Goal: Obtain resource: Obtain resource

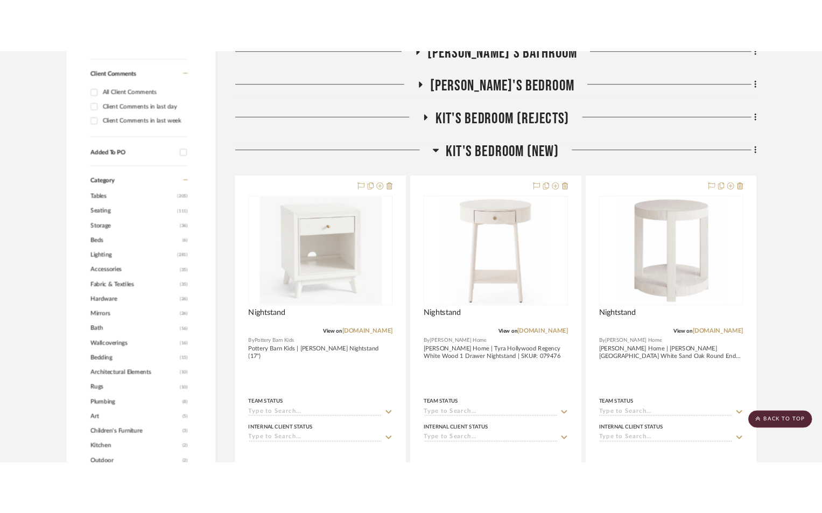
scroll to position [754, 0]
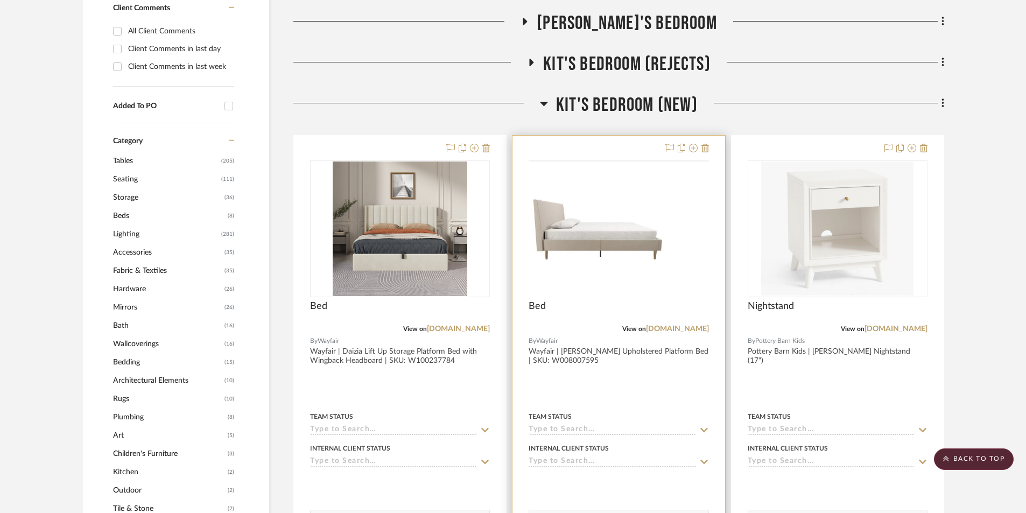
scroll to position [808, 0]
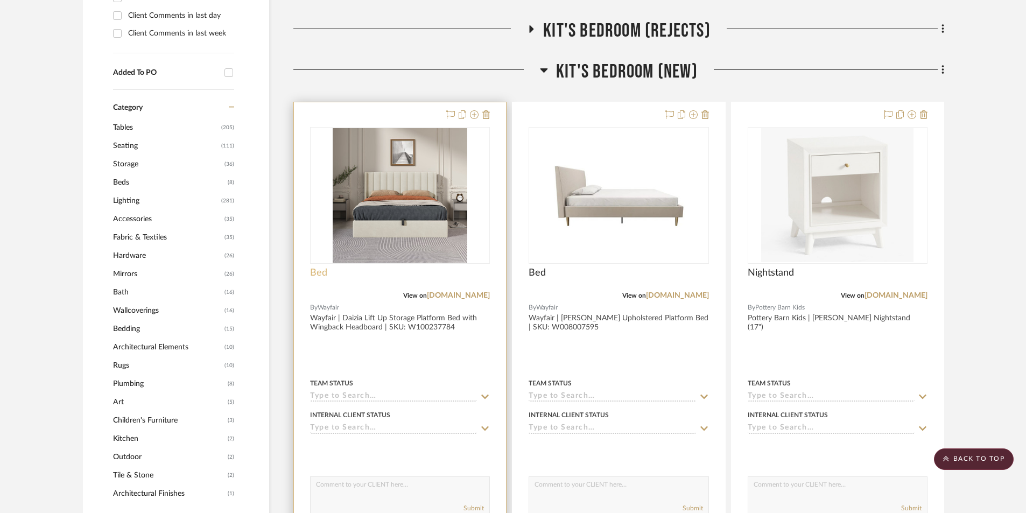
click at [321, 271] on span "Bed" at bounding box center [318, 273] width 17 height 12
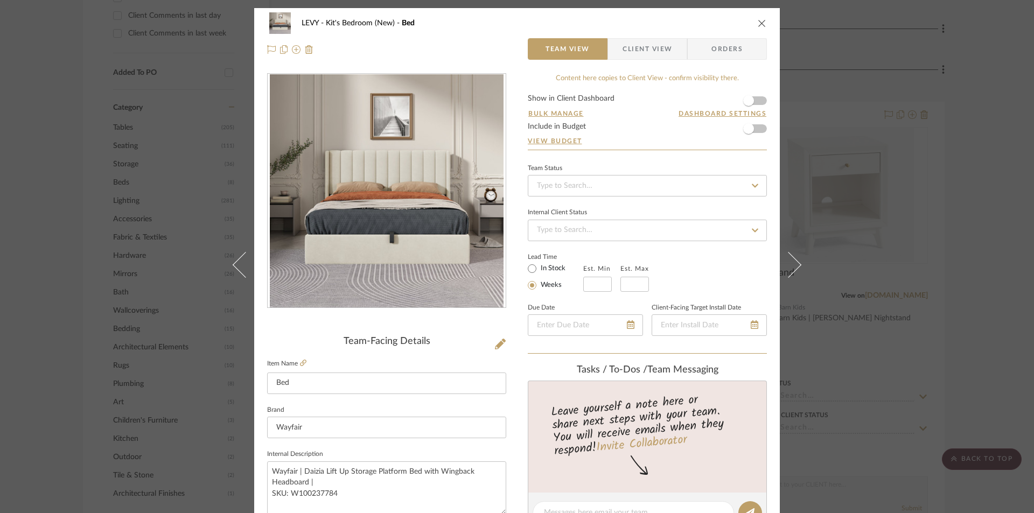
click at [635, 48] on span "Client View" at bounding box center [647, 49] width 50 height 22
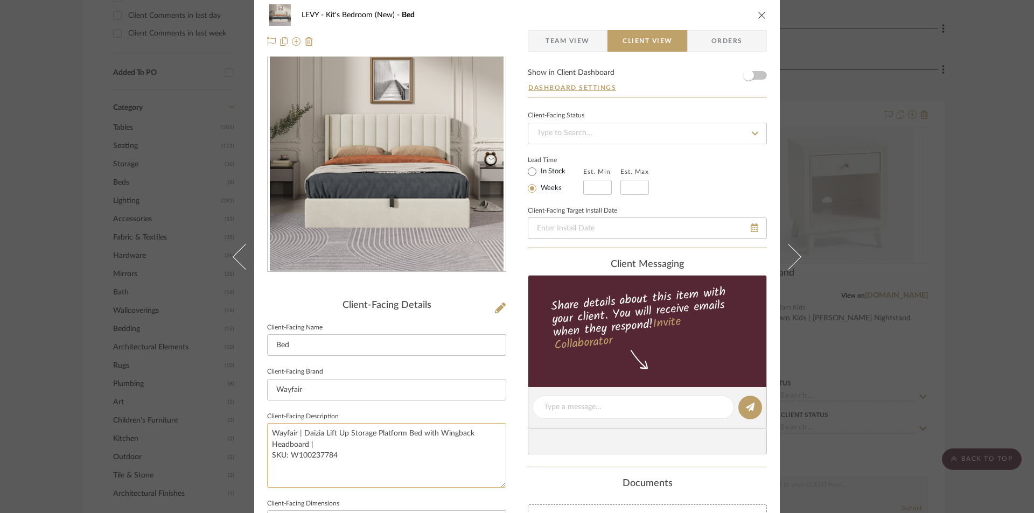
scroll to position [108, 0]
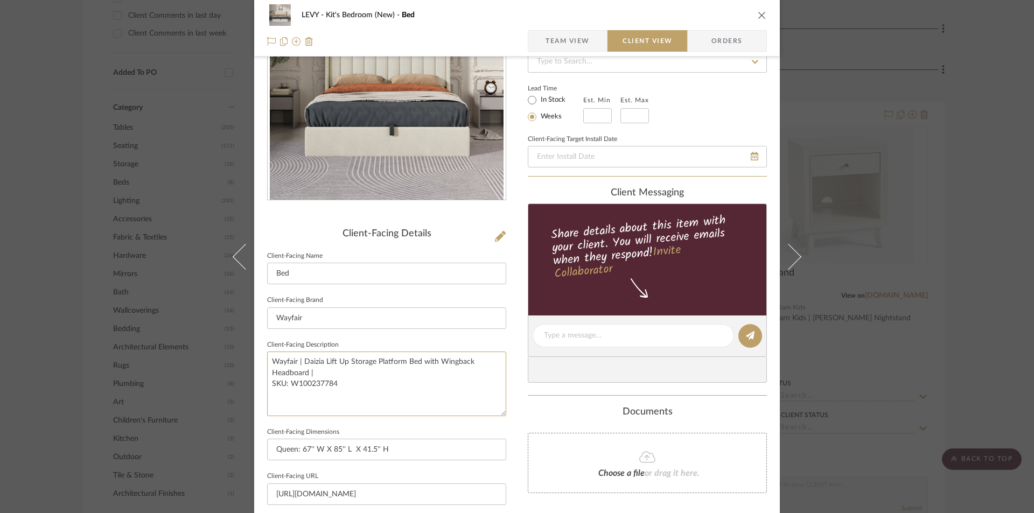
drag, startPoint x: 316, startPoint y: 386, endPoint x: 255, endPoint y: 355, distance: 67.9
click at [255, 355] on div "LEVY Kit's Bedroom (New) Bed Team View Client View Orders Client-Facing Details…" at bounding box center [516, 339] width 525 height 879
click at [735, 116] on div "Lead Time In Stock Weeks Est. Min Est. Max" at bounding box center [647, 102] width 239 height 42
click at [758, 18] on icon "close" at bounding box center [762, 15] width 9 height 9
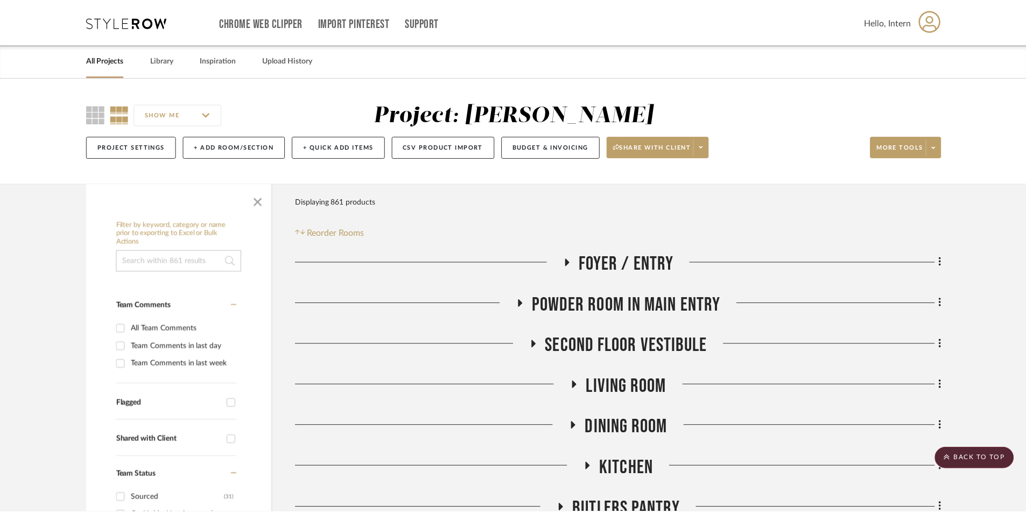
scroll to position [808, 0]
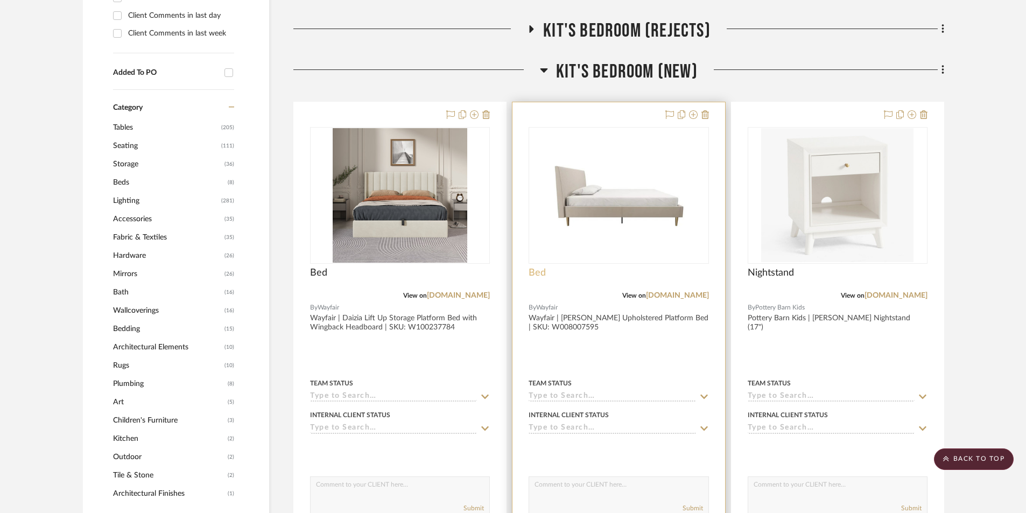
click at [544, 270] on span "Bed" at bounding box center [537, 273] width 17 height 12
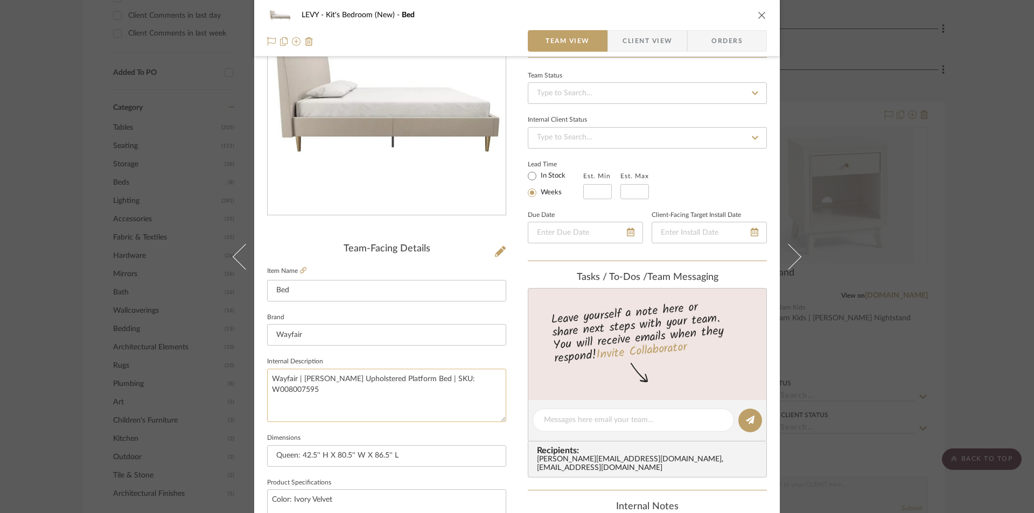
scroll to position [108, 0]
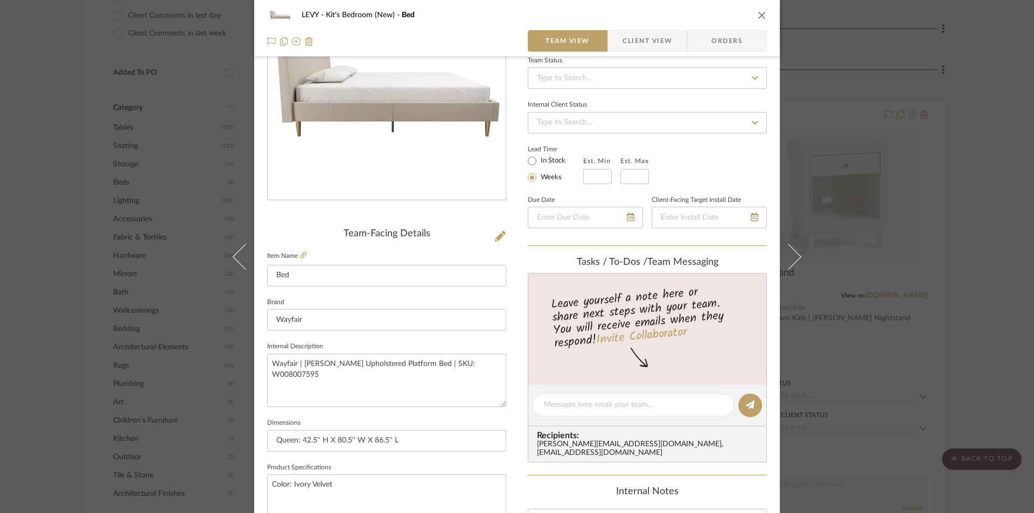
click at [654, 48] on span "Client View" at bounding box center [647, 41] width 50 height 22
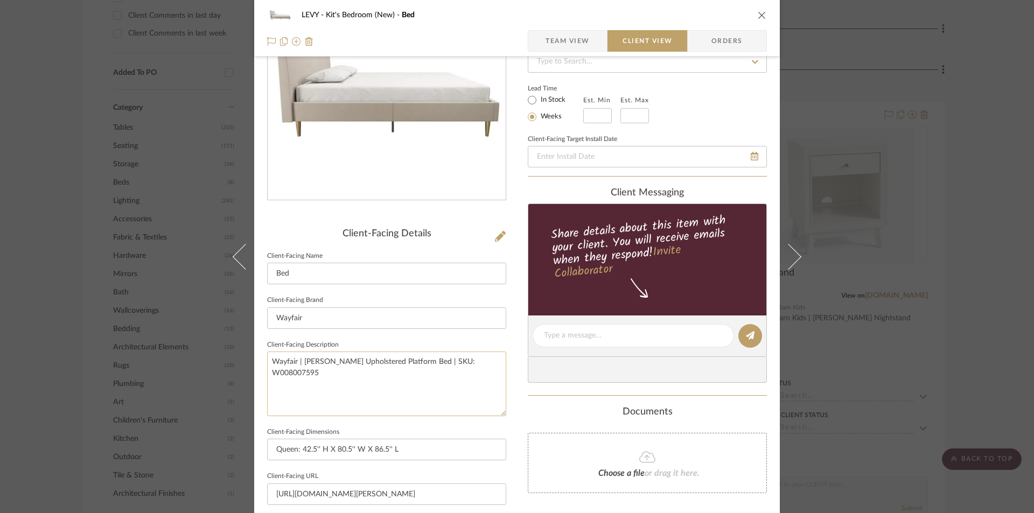
drag, startPoint x: 361, startPoint y: 389, endPoint x: 379, endPoint y: 357, distance: 36.9
click at [261, 364] on div "LEVY Kit's Bedroom (New) Bed Team View Client View Orders Client-Facing Details…" at bounding box center [516, 339] width 525 height 879
drag, startPoint x: 492, startPoint y: 358, endPoint x: 211, endPoint y: 358, distance: 281.1
click at [211, 358] on div "LEVY Kit's Bedroom (New) Bed Team View Client View Orders Client-Facing Details…" at bounding box center [517, 256] width 1034 height 513
click at [551, 37] on span "Team View" at bounding box center [567, 41] width 44 height 22
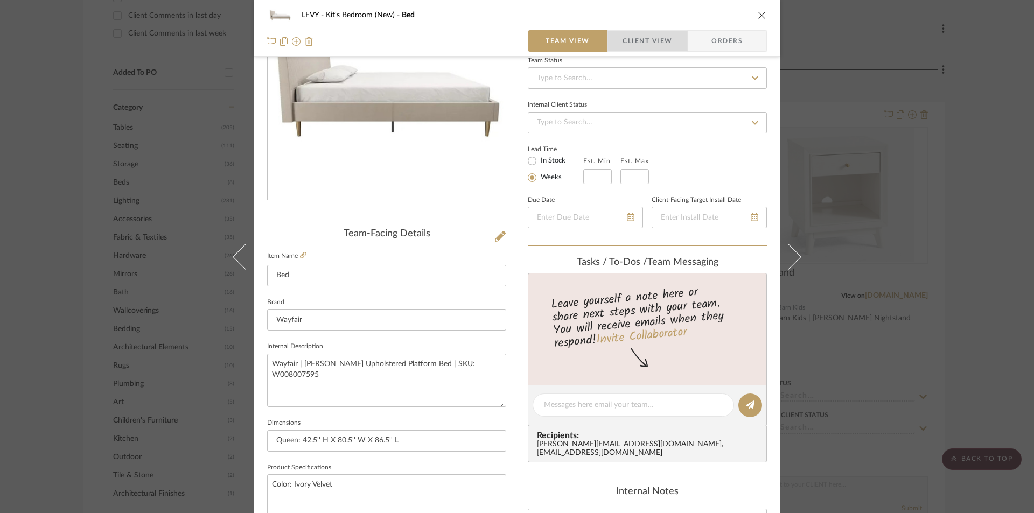
click at [662, 39] on span "Client View" at bounding box center [647, 41] width 50 height 22
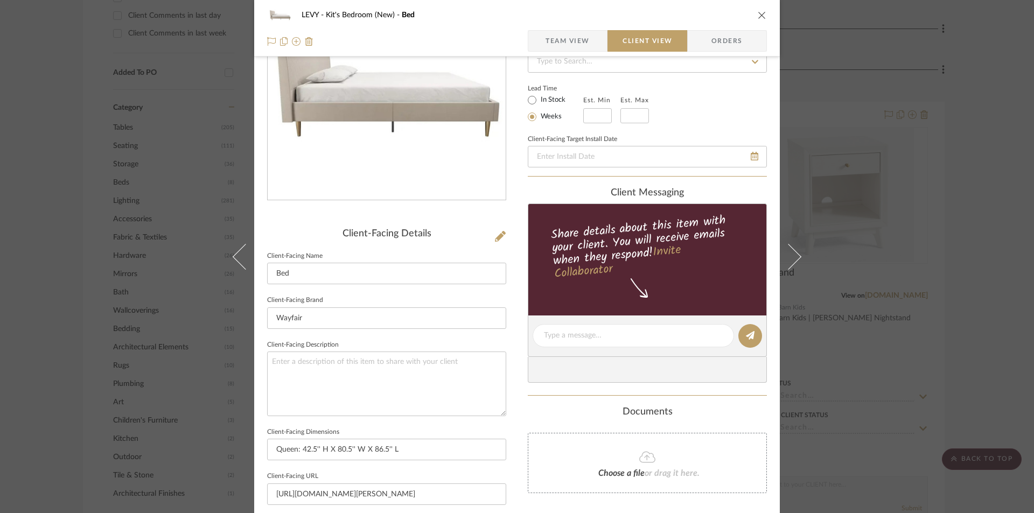
click at [758, 10] on div "LEVY Kit's Bedroom (New) Bed" at bounding box center [517, 15] width 500 height 22
click at [759, 16] on icon "close" at bounding box center [762, 15] width 9 height 9
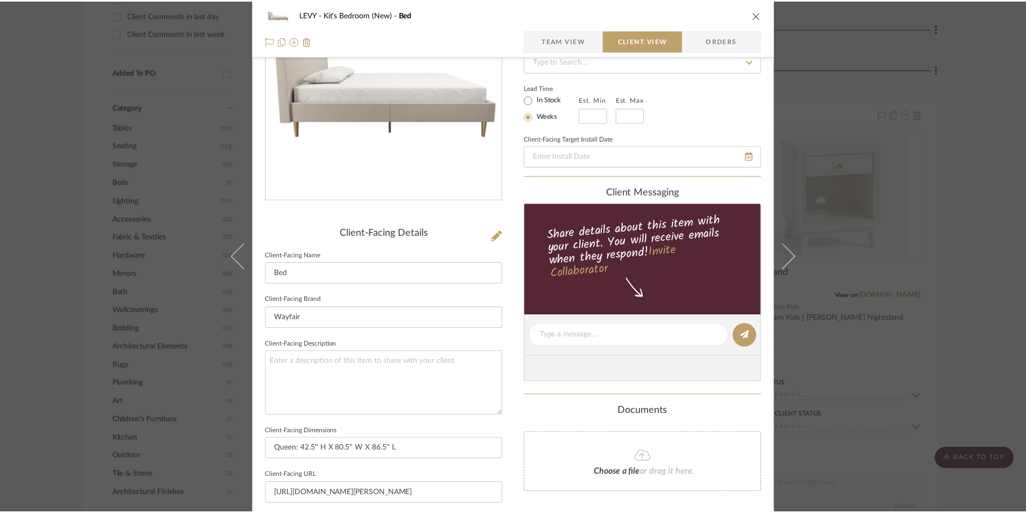
scroll to position [808, 0]
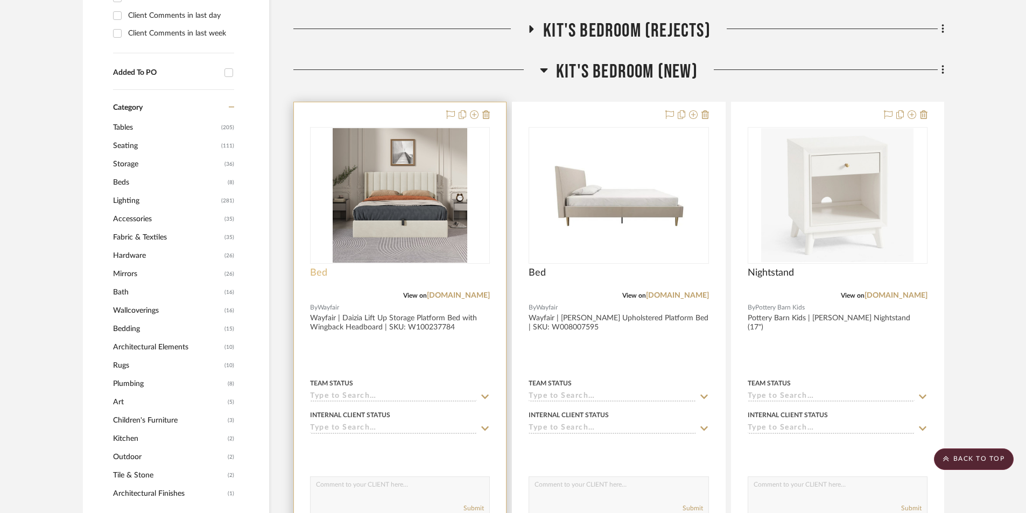
click at [324, 274] on span "Bed" at bounding box center [318, 273] width 17 height 12
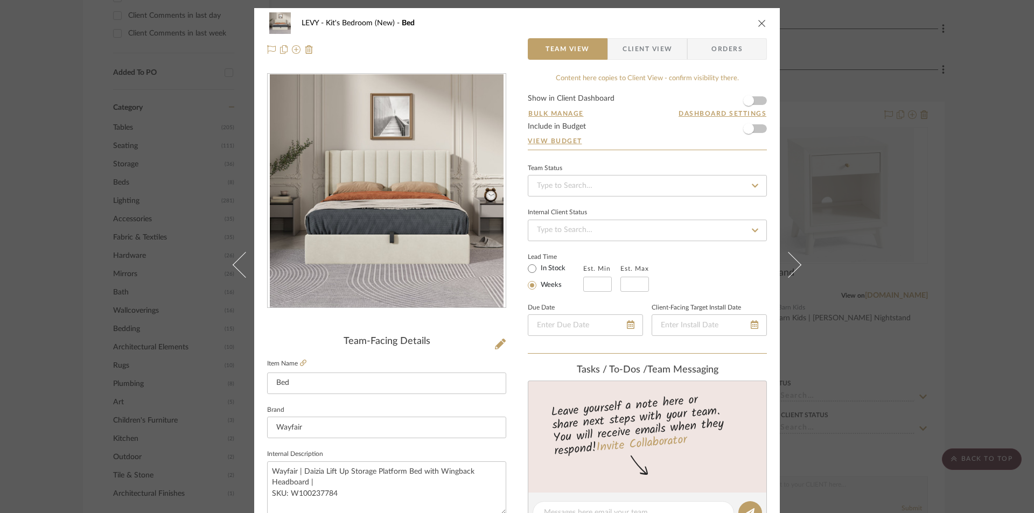
click at [644, 44] on span "Client View" at bounding box center [647, 49] width 50 height 22
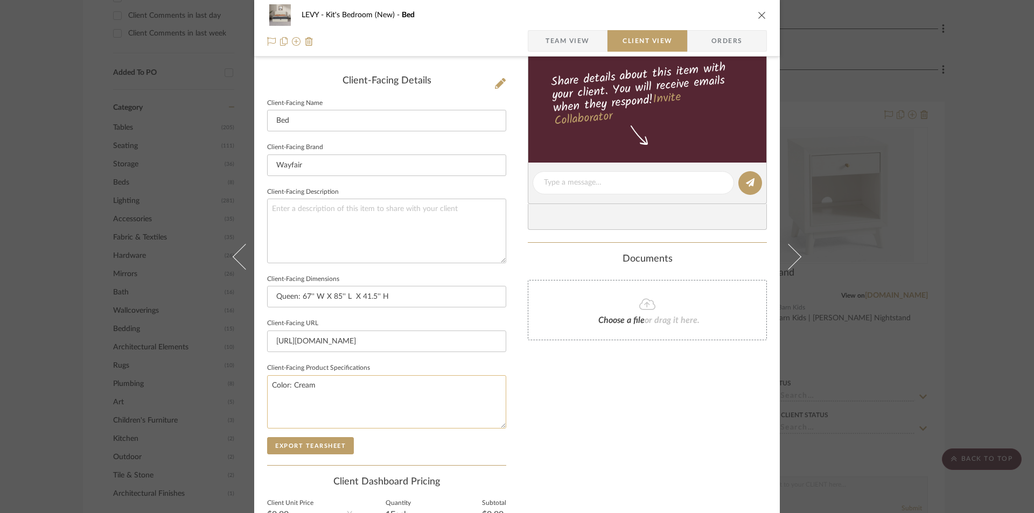
scroll to position [269, 0]
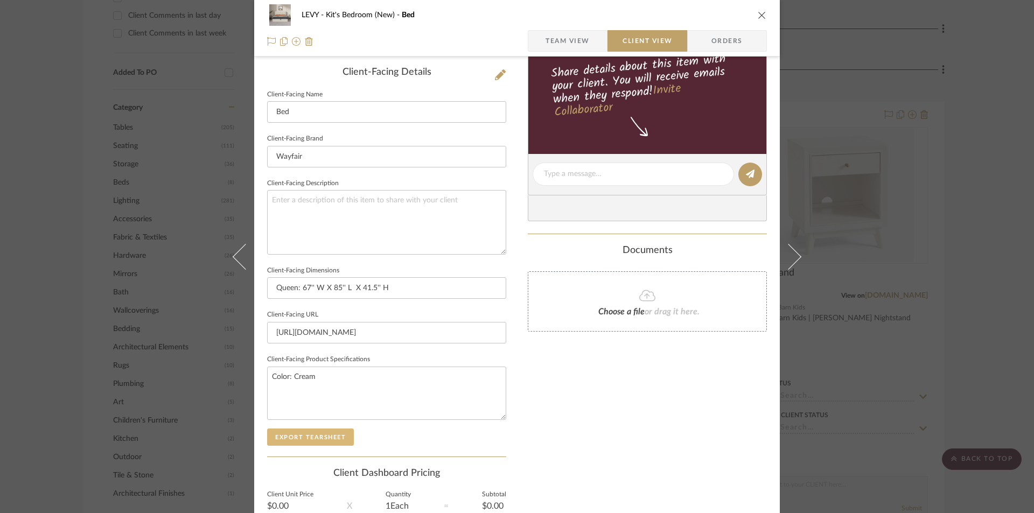
click at [326, 433] on button "Export Tearsheet" at bounding box center [310, 437] width 87 height 17
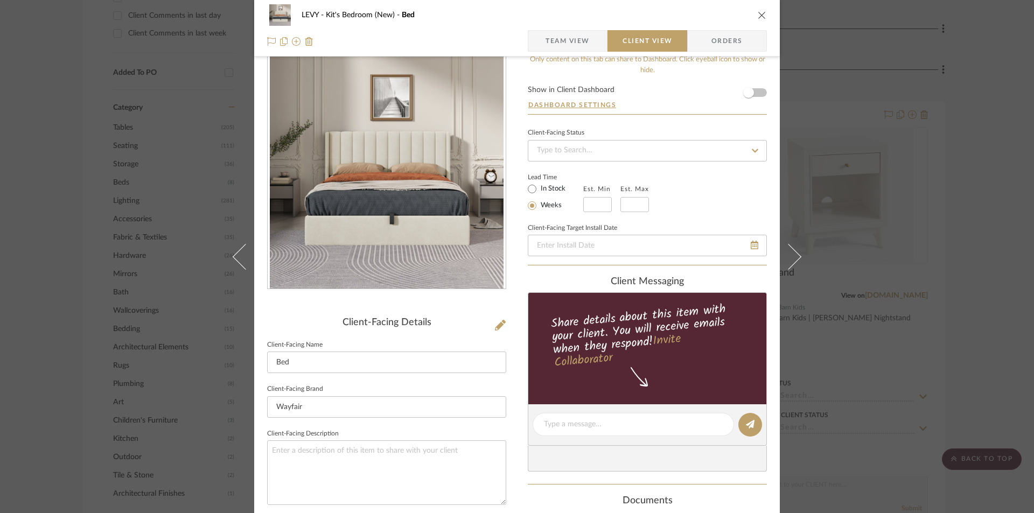
scroll to position [0, 0]
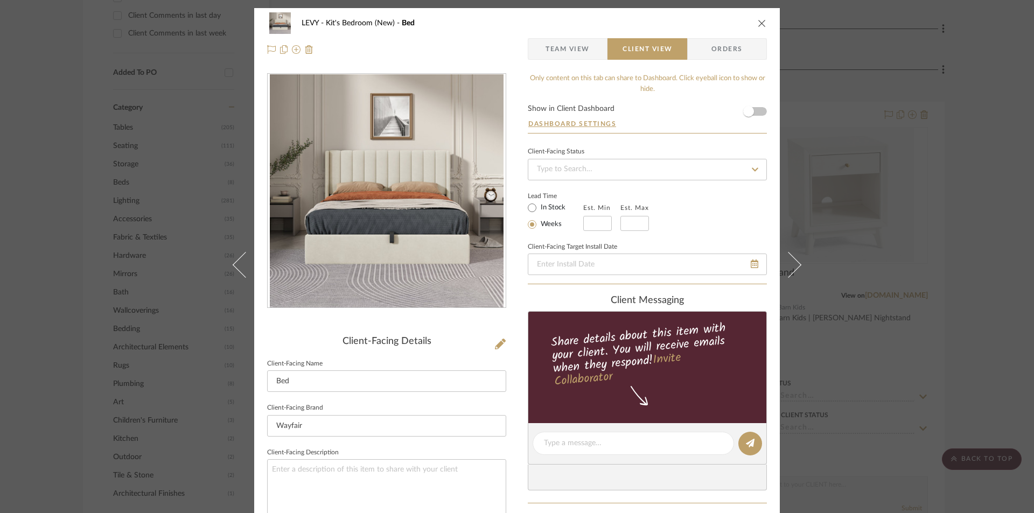
click at [758, 23] on icon "close" at bounding box center [762, 23] width 9 height 9
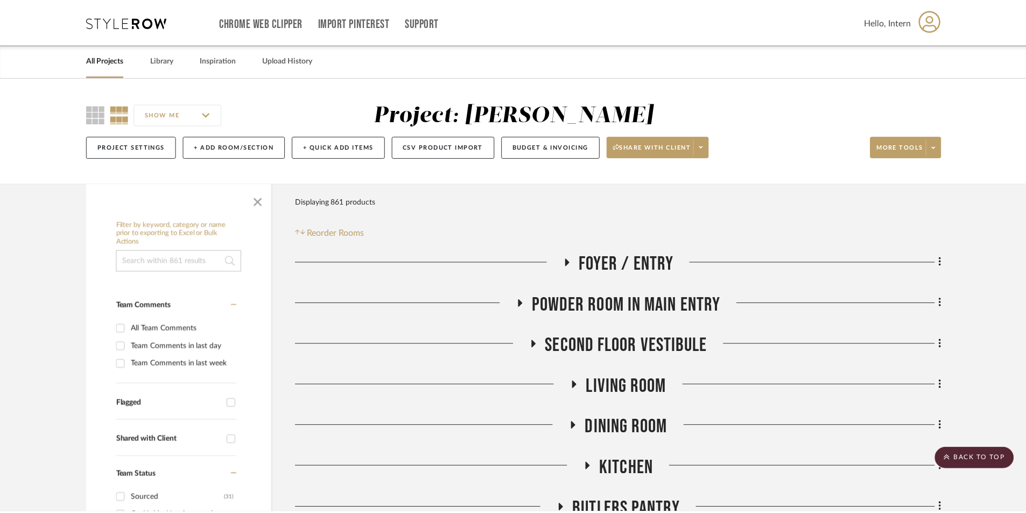
scroll to position [808, 0]
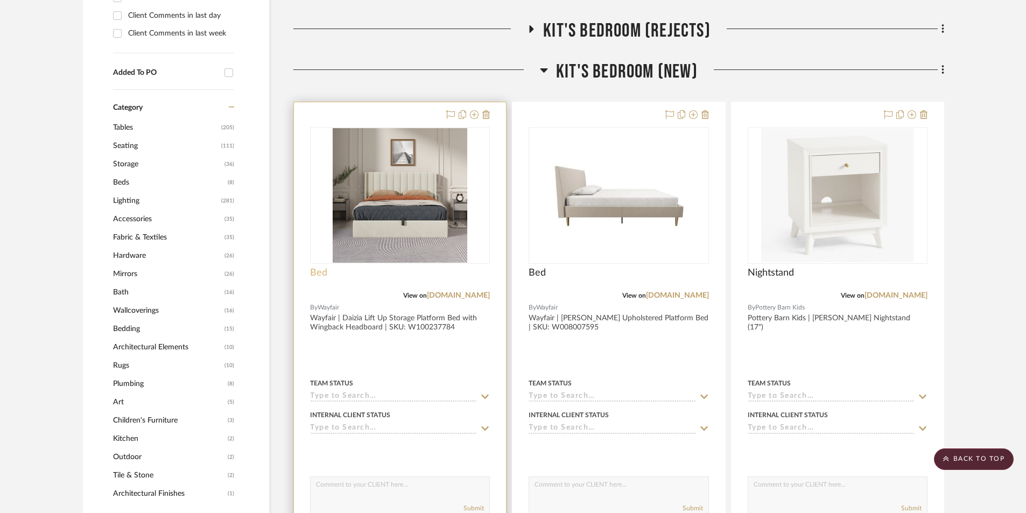
click at [317, 268] on span "Bed" at bounding box center [318, 273] width 17 height 12
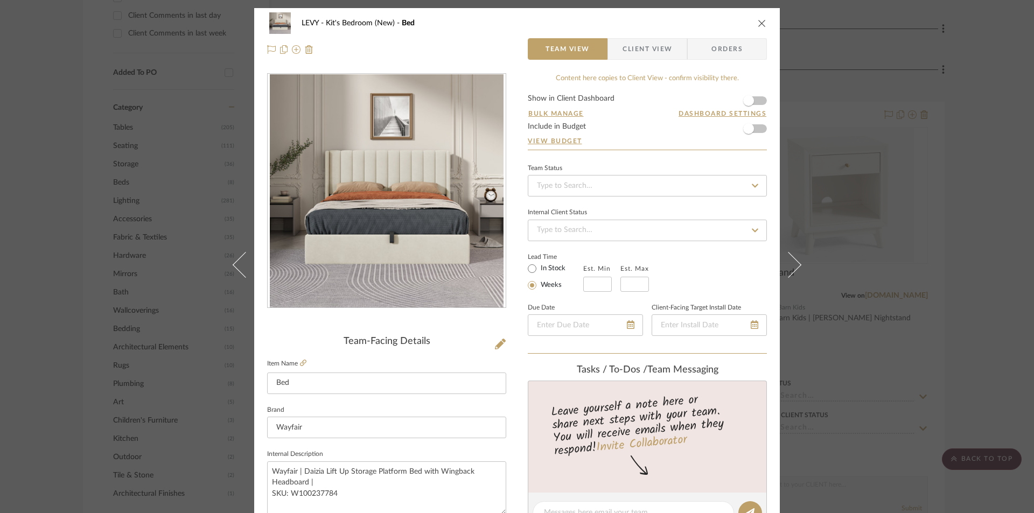
click at [640, 52] on span "Client View" at bounding box center [647, 49] width 50 height 22
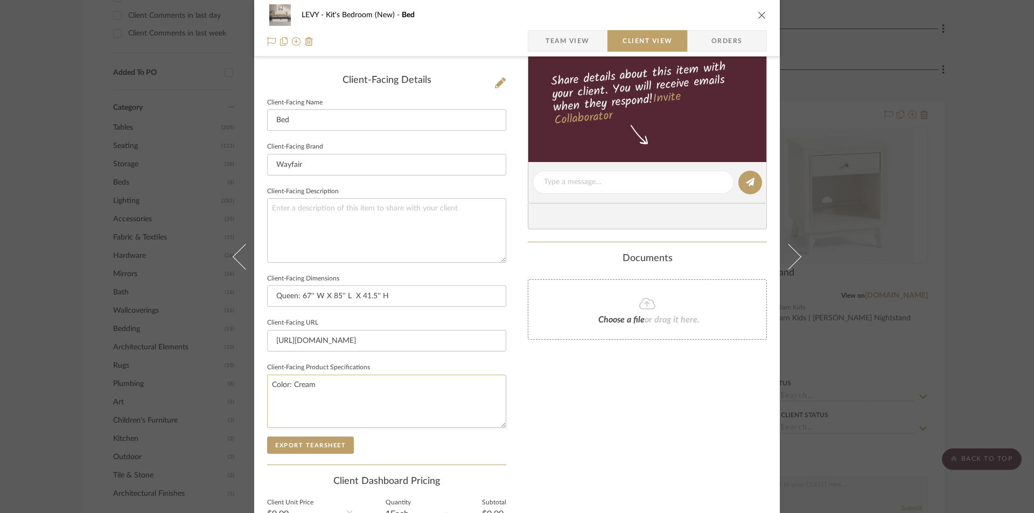
scroll to position [269, 0]
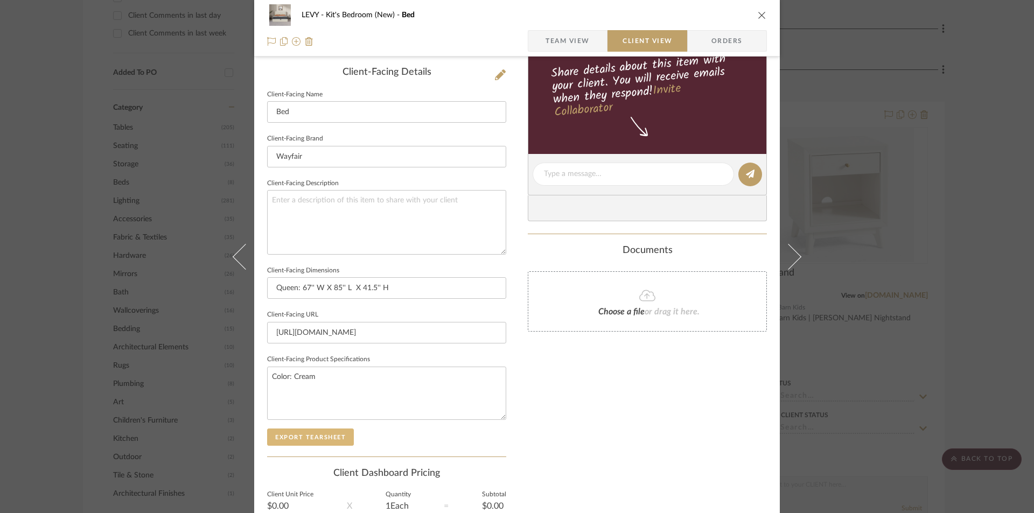
click at [323, 435] on button "Export Tearsheet" at bounding box center [310, 437] width 87 height 17
click at [758, 12] on icon "close" at bounding box center [762, 15] width 9 height 9
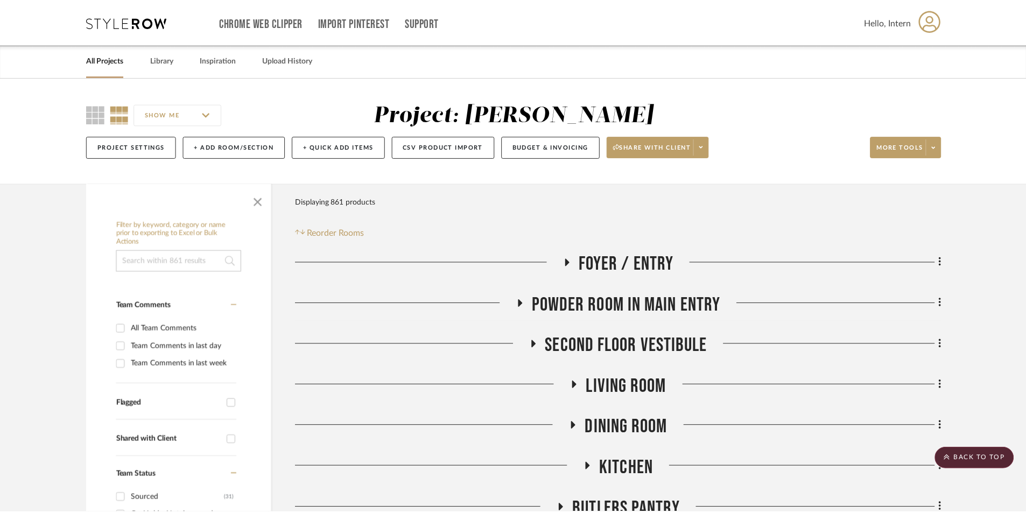
scroll to position [808, 0]
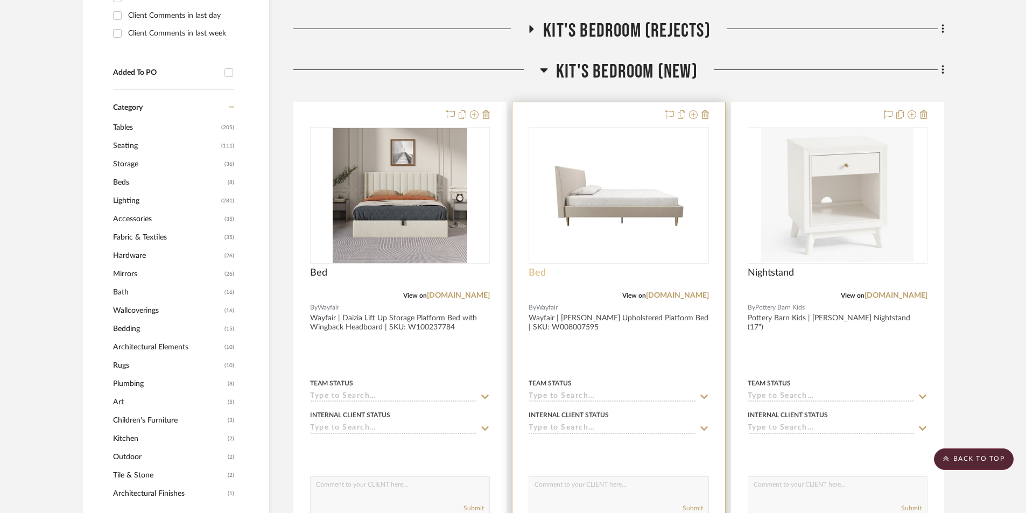
click at [543, 272] on span "Bed" at bounding box center [537, 273] width 17 height 12
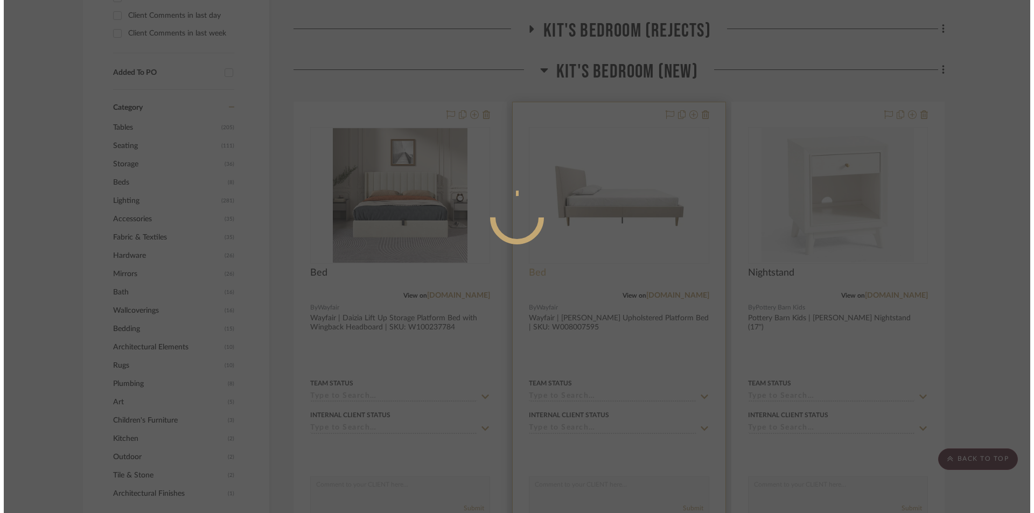
scroll to position [0, 0]
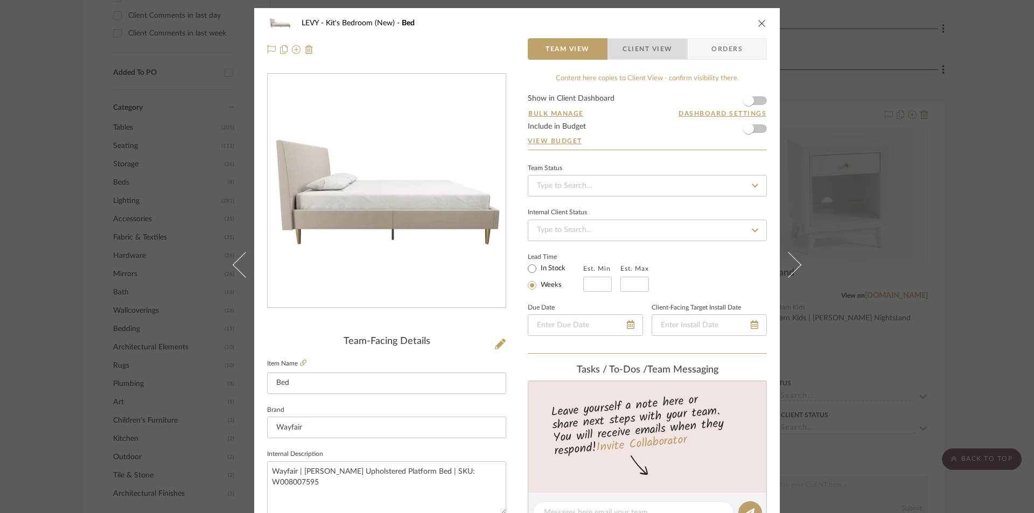
click at [641, 46] on span "Client View" at bounding box center [647, 49] width 50 height 22
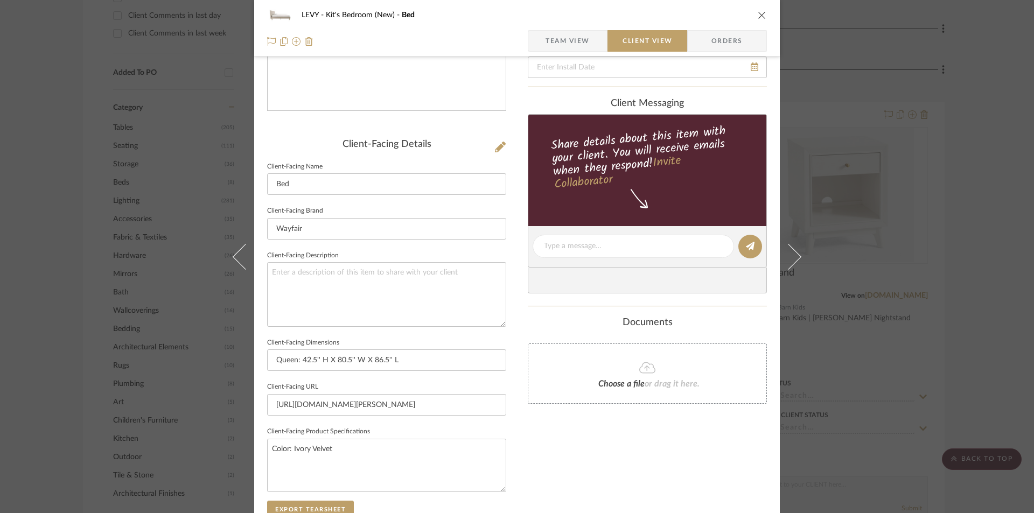
scroll to position [215, 0]
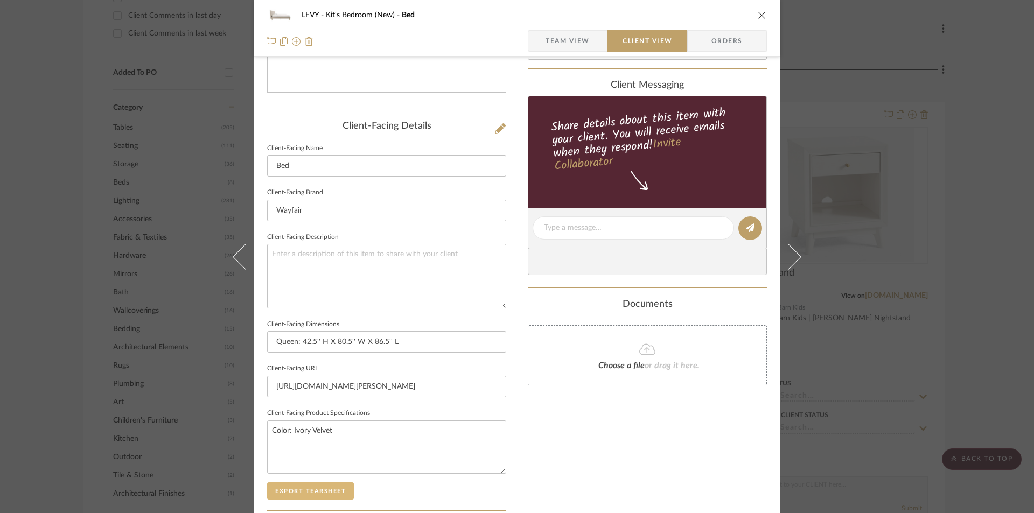
click at [317, 488] on button "Export Tearsheet" at bounding box center [310, 490] width 87 height 17
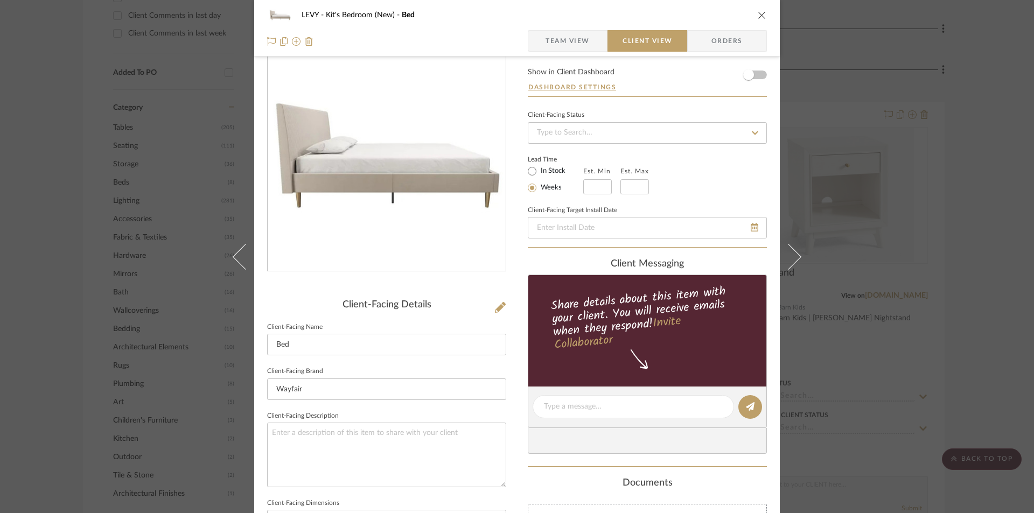
scroll to position [0, 0]
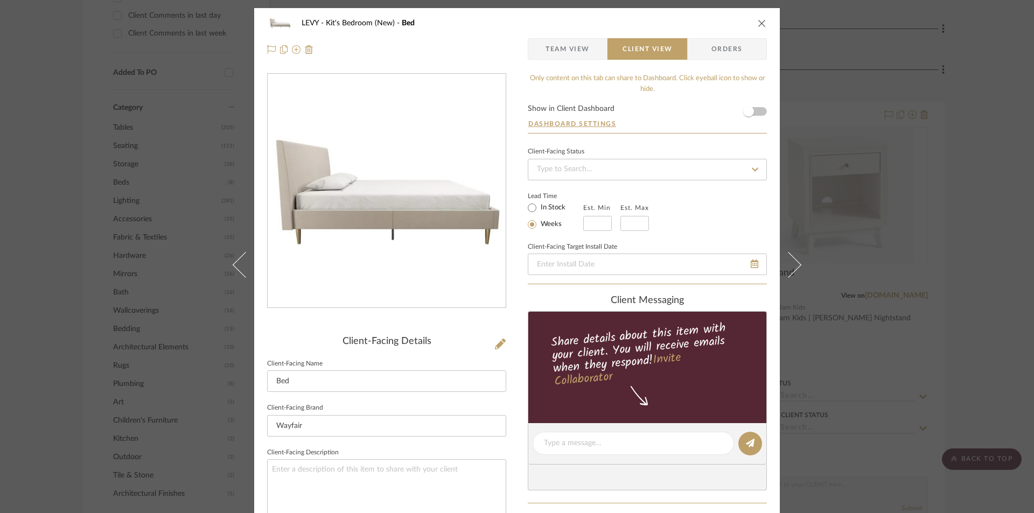
click at [762, 20] on button "close" at bounding box center [762, 23] width 10 height 10
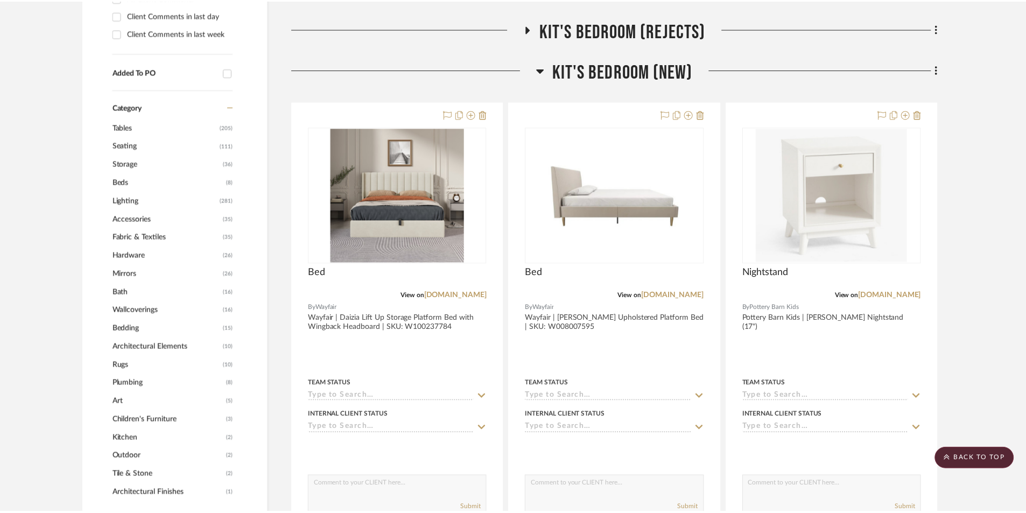
scroll to position [808, 0]
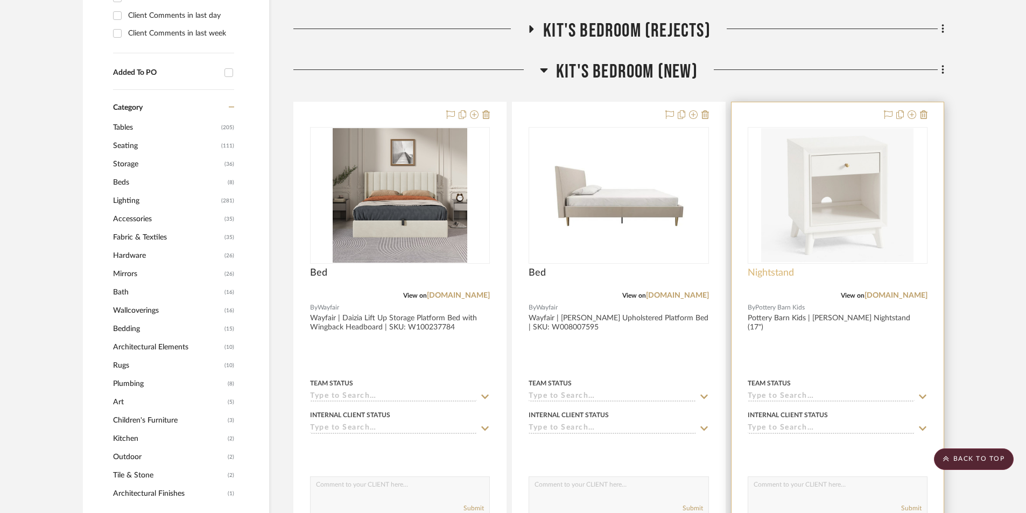
click at [784, 276] on span "Nightstand" at bounding box center [771, 273] width 46 height 12
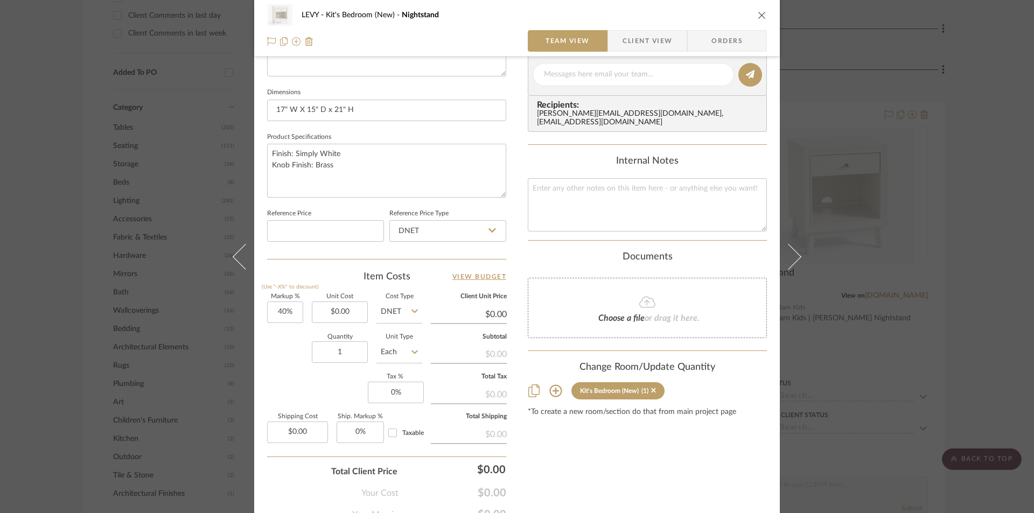
scroll to position [489, 0]
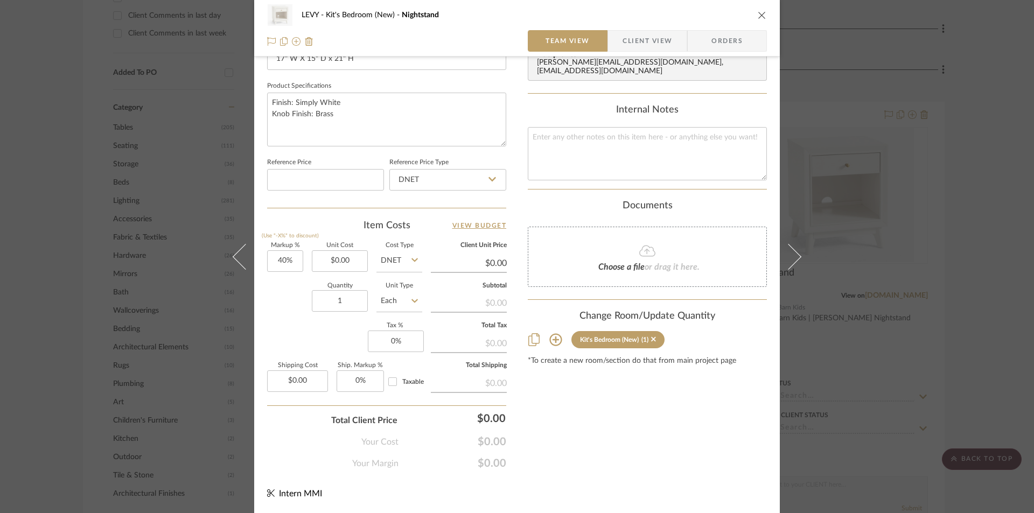
click at [643, 50] on span "Client View" at bounding box center [647, 41] width 50 height 22
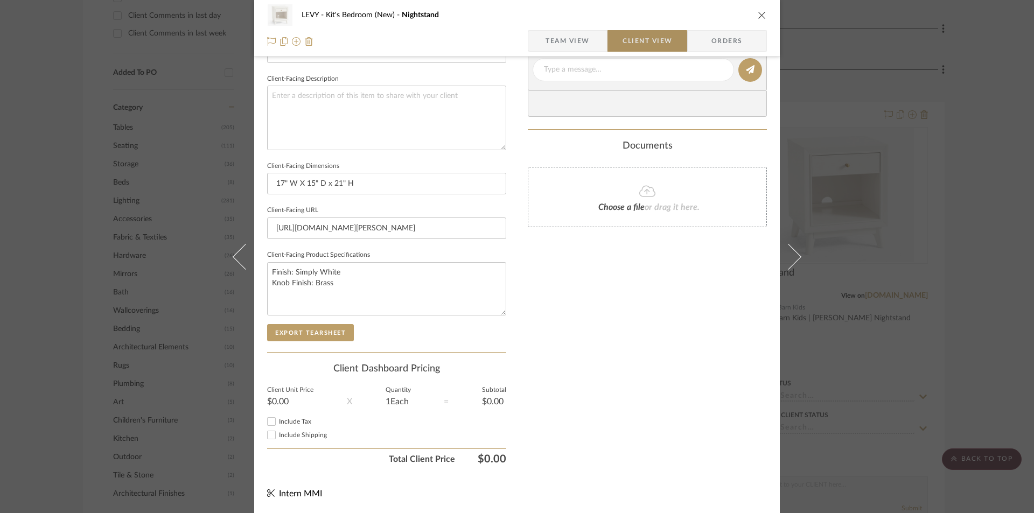
scroll to position [374, 0]
click at [339, 325] on button "Export Tearsheet" at bounding box center [310, 332] width 87 height 17
click at [759, 14] on icon "close" at bounding box center [762, 15] width 9 height 9
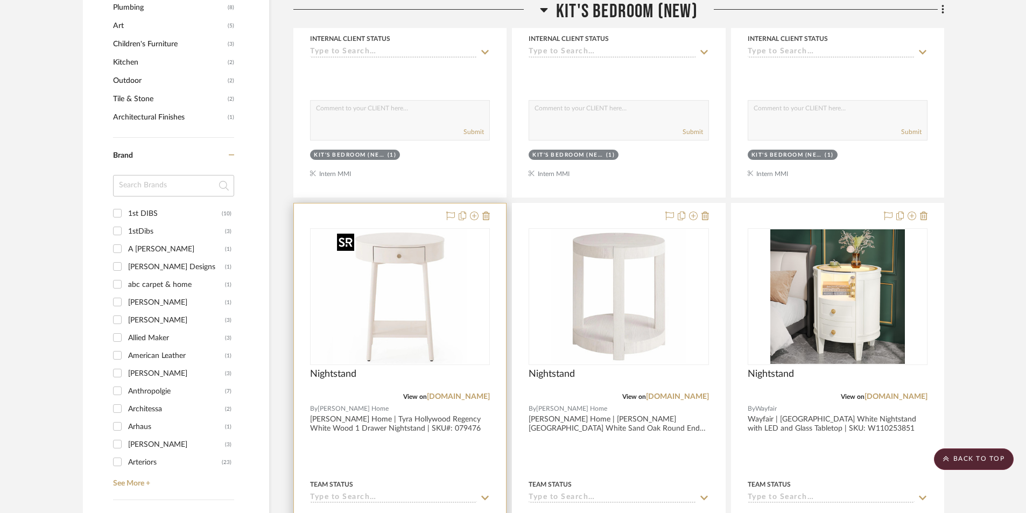
scroll to position [1185, 0]
click at [341, 372] on span "Nightstand" at bounding box center [333, 374] width 46 height 12
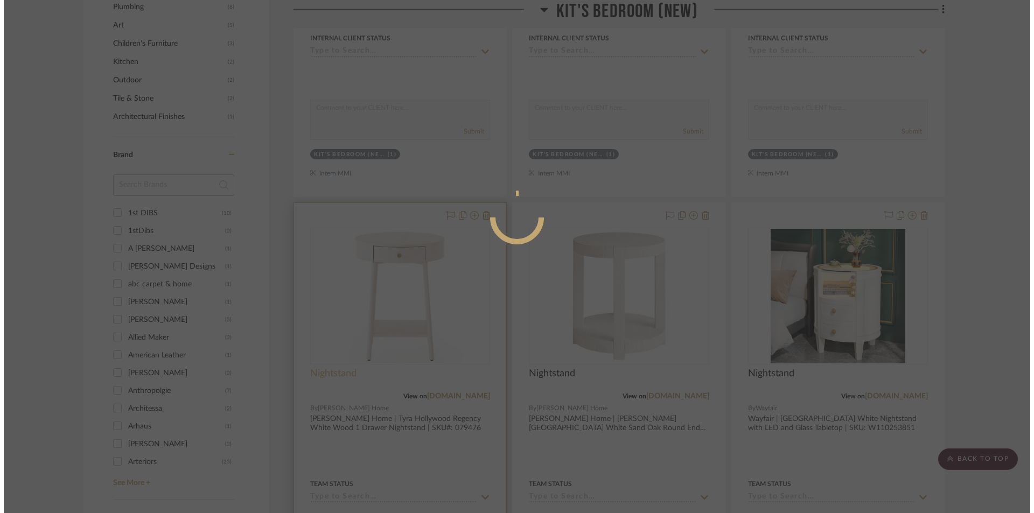
scroll to position [0, 0]
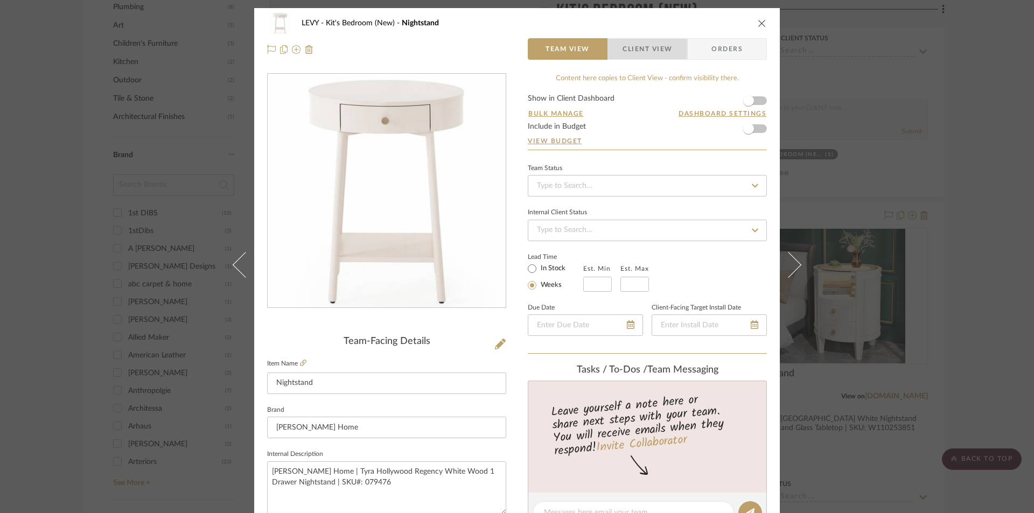
click at [658, 54] on span "Client View" at bounding box center [647, 49] width 50 height 22
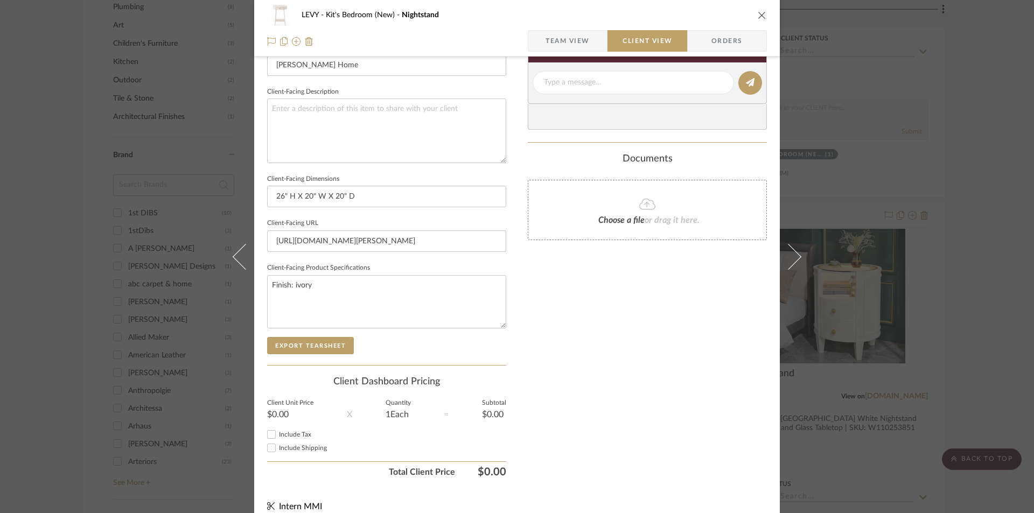
scroll to position [374, 0]
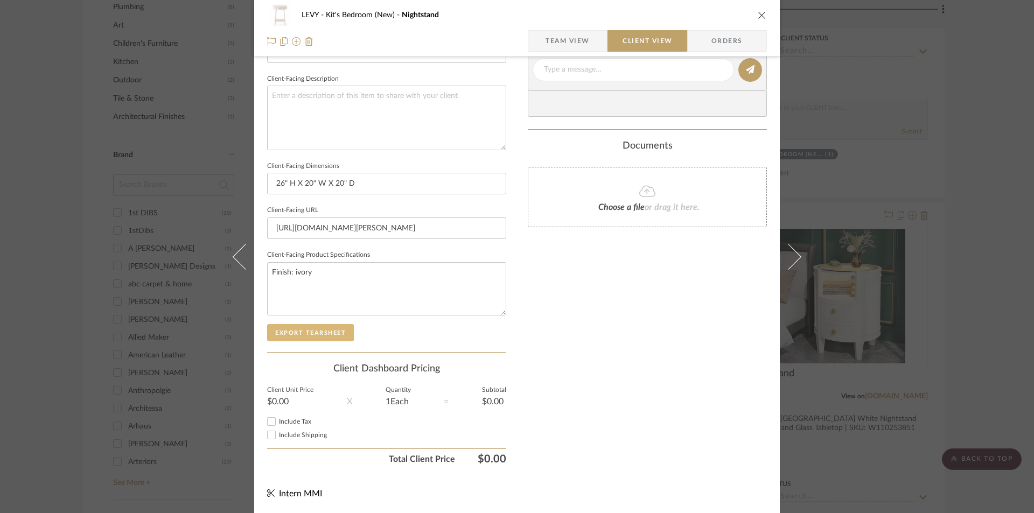
click at [319, 330] on button "Export Tearsheet" at bounding box center [310, 332] width 87 height 17
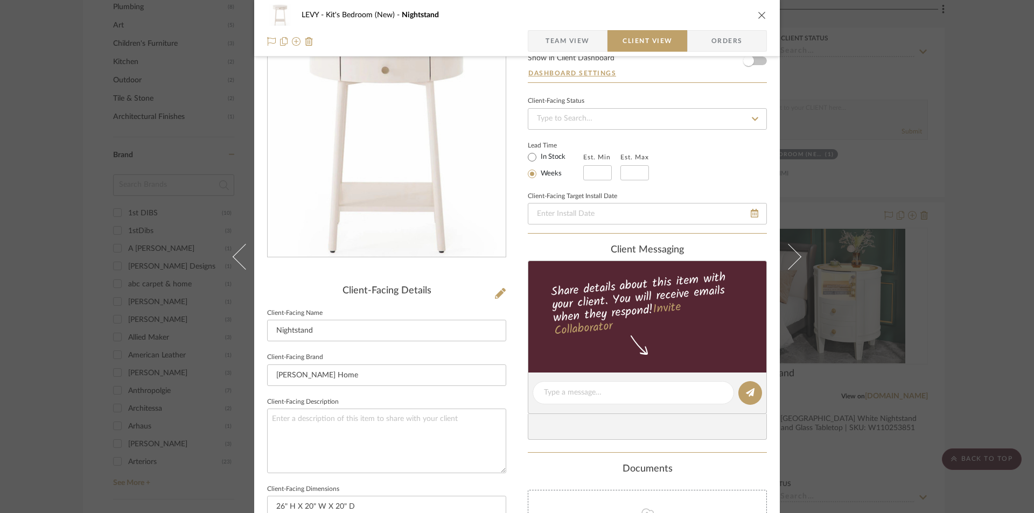
scroll to position [0, 0]
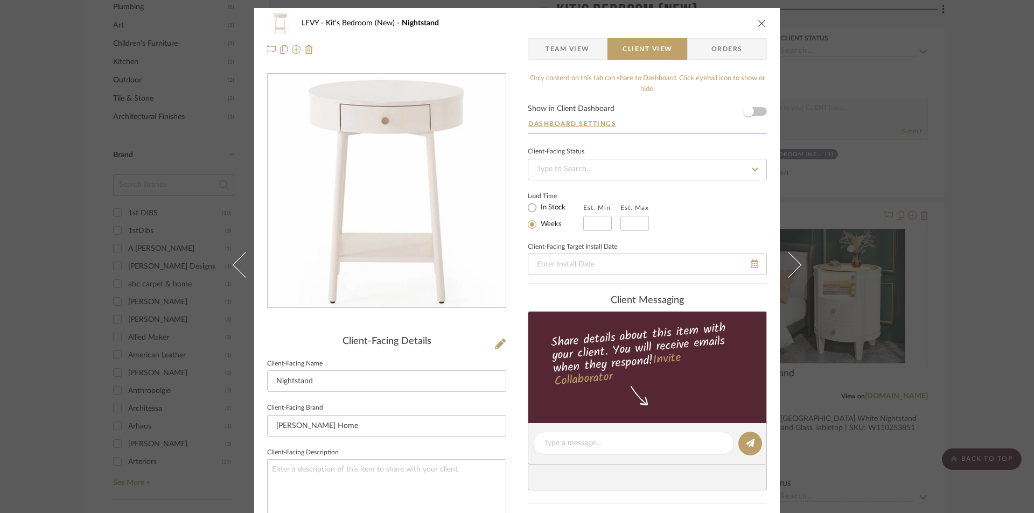
click at [758, 23] on icon "close" at bounding box center [762, 23] width 9 height 9
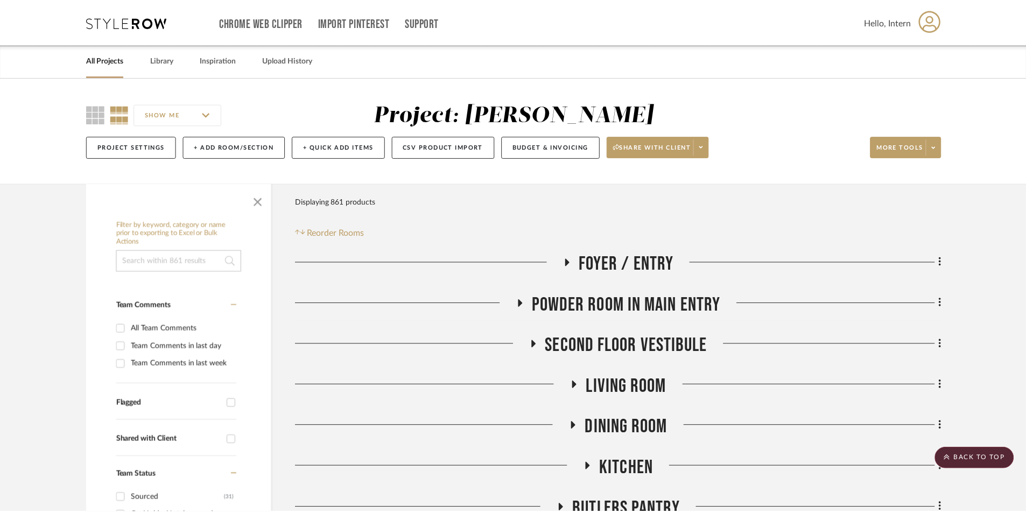
scroll to position [1185, 0]
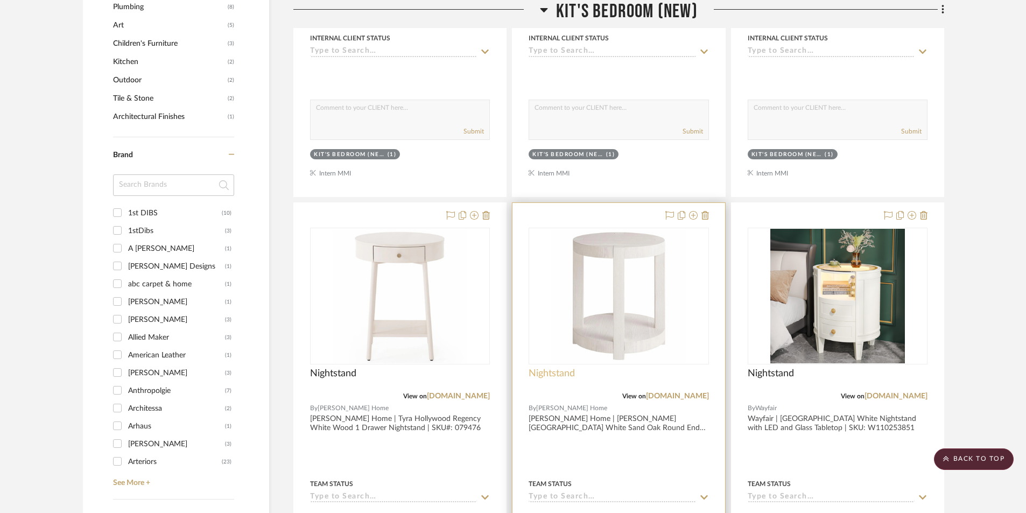
click at [557, 374] on span "Nightstand" at bounding box center [552, 374] width 46 height 12
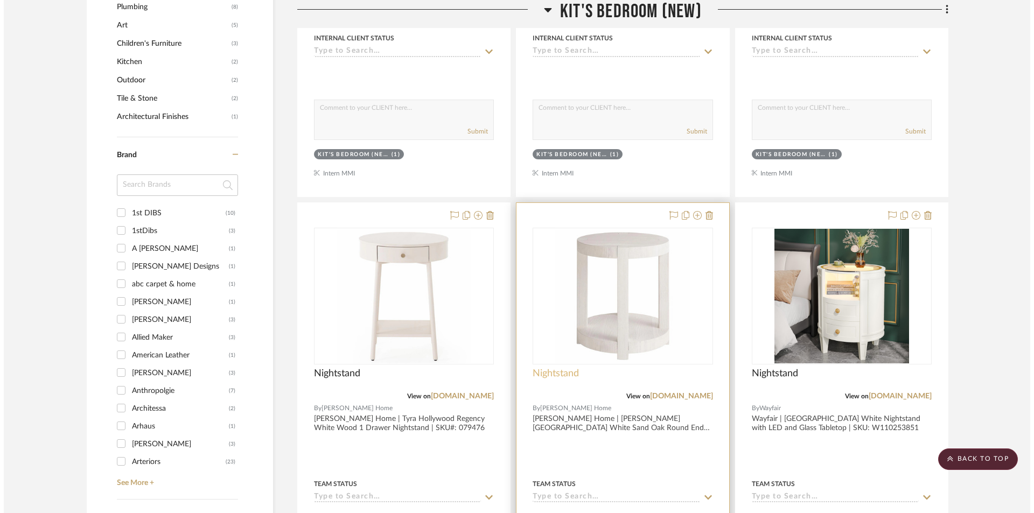
scroll to position [0, 0]
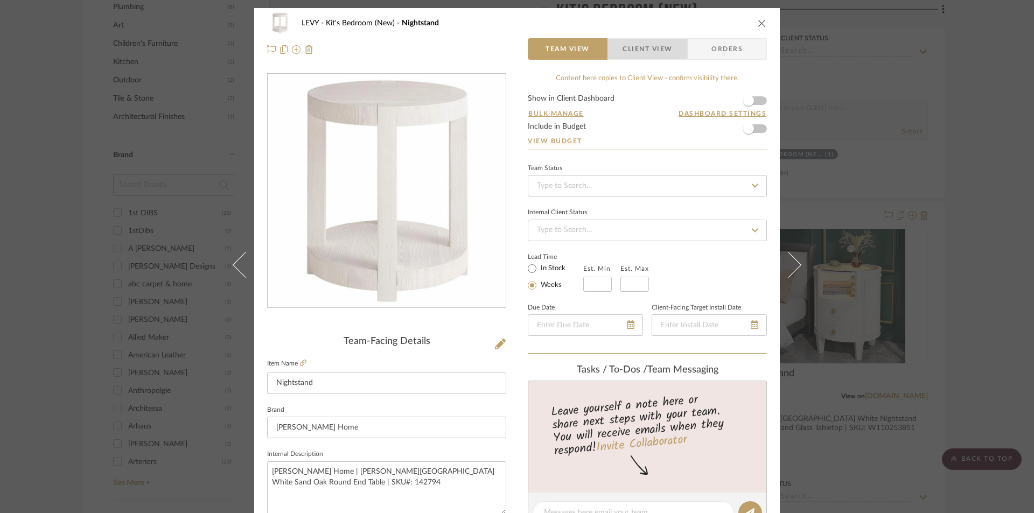
click at [649, 45] on span "Client View" at bounding box center [647, 49] width 50 height 22
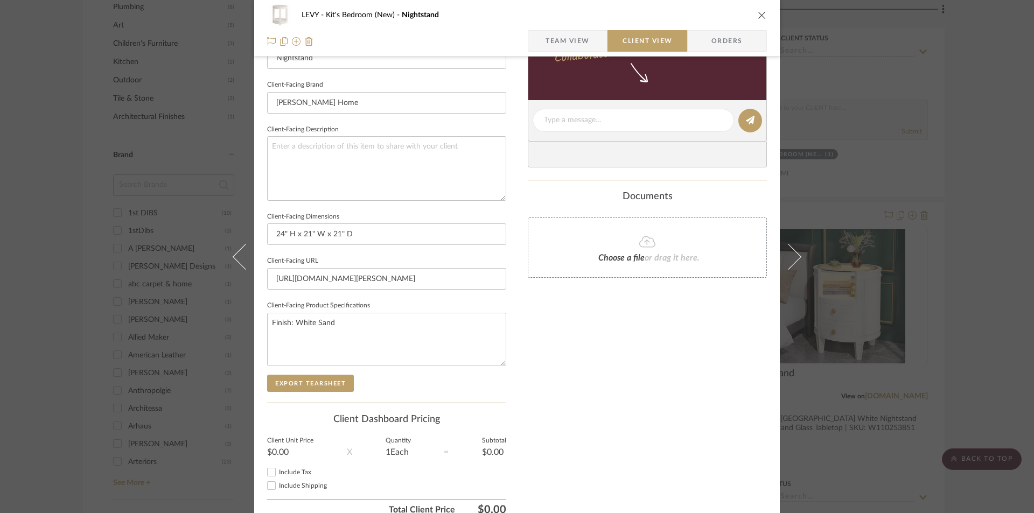
scroll to position [374, 0]
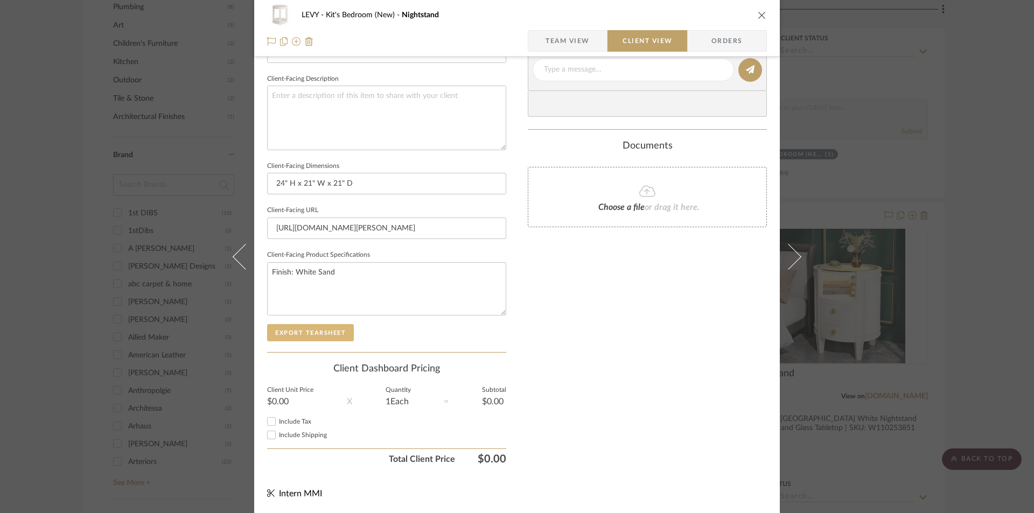
click at [324, 328] on button "Export Tearsheet" at bounding box center [310, 332] width 87 height 17
click at [758, 15] on icon "close" at bounding box center [762, 15] width 9 height 9
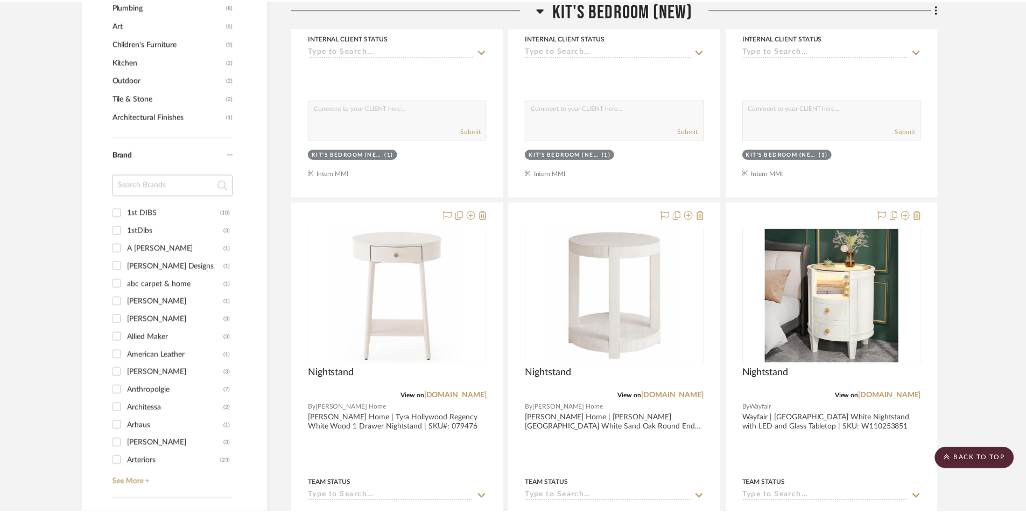
scroll to position [1185, 0]
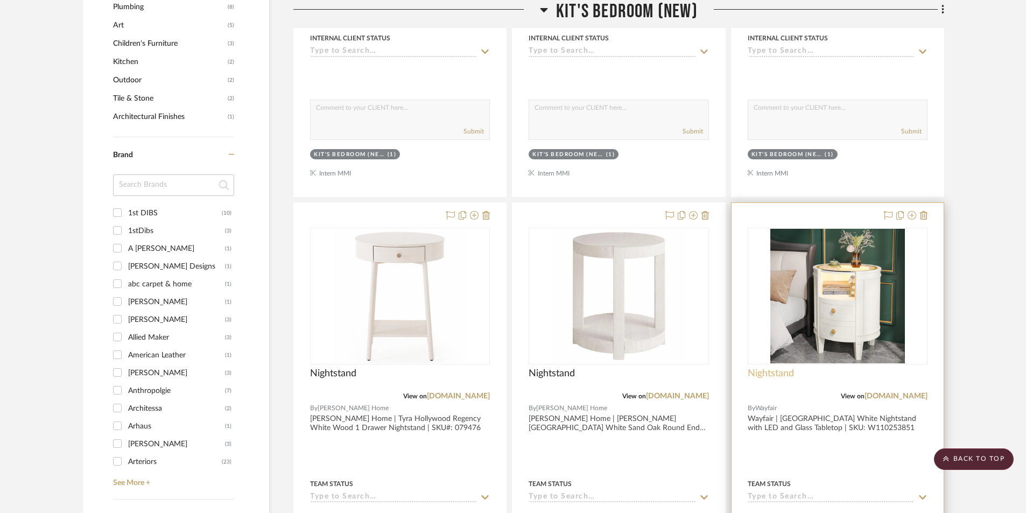
click at [780, 372] on span "Nightstand" at bounding box center [771, 374] width 46 height 12
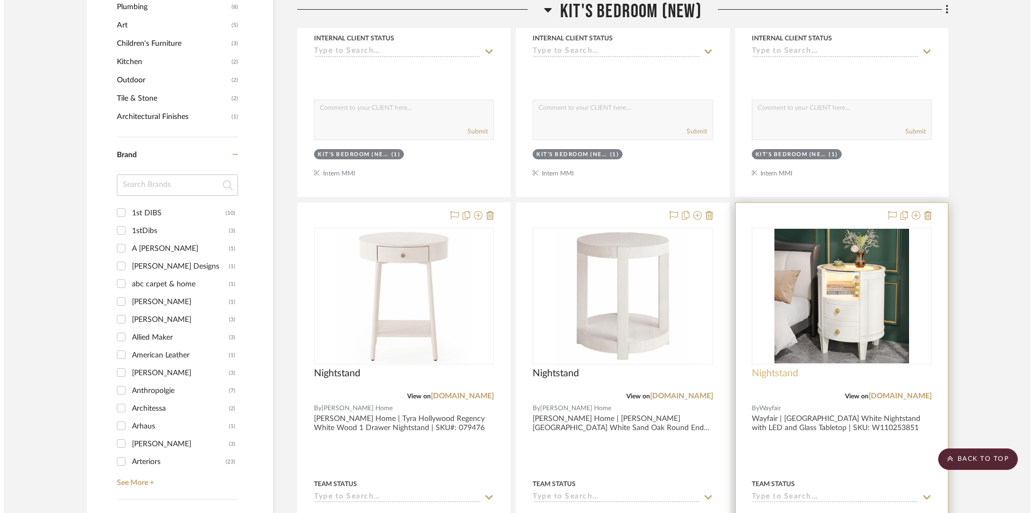
scroll to position [0, 0]
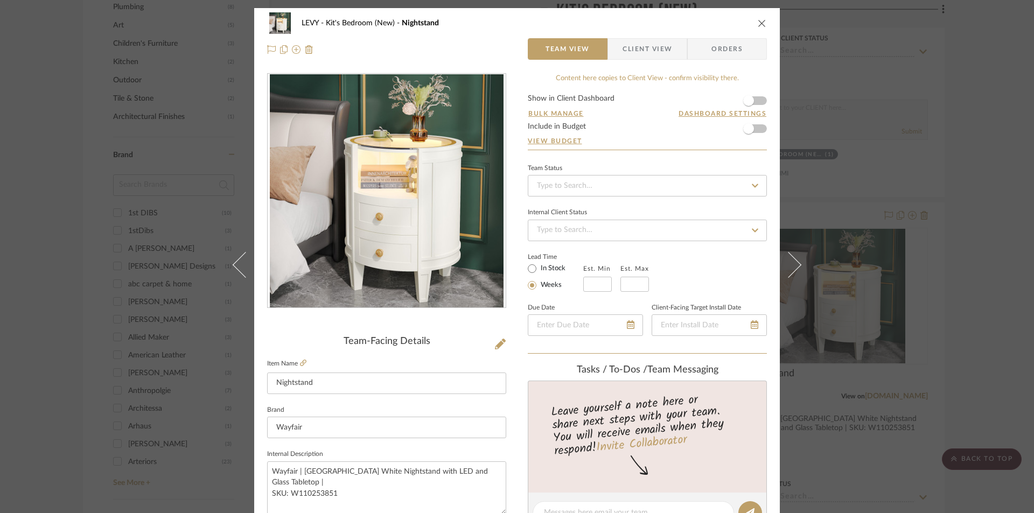
click at [639, 53] on span "Client View" at bounding box center [647, 49] width 50 height 22
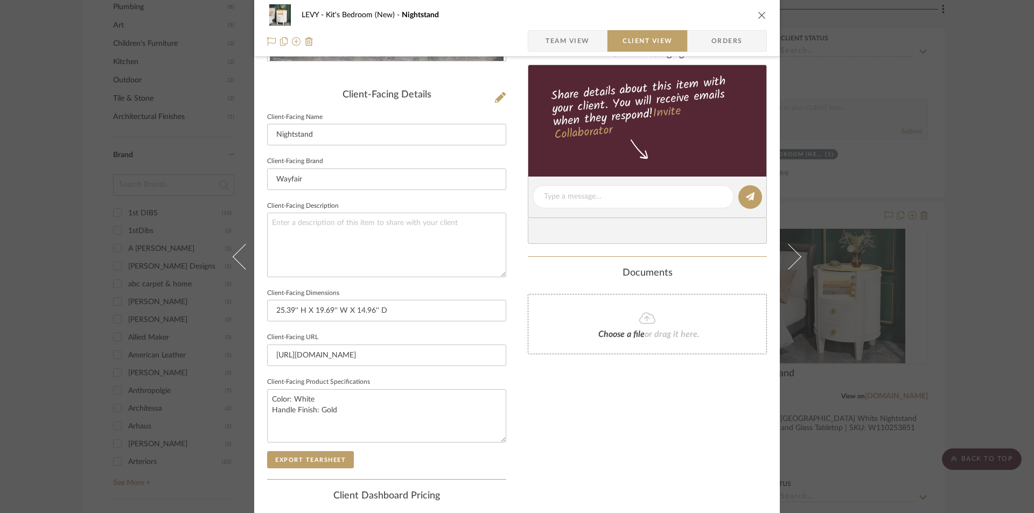
scroll to position [269, 0]
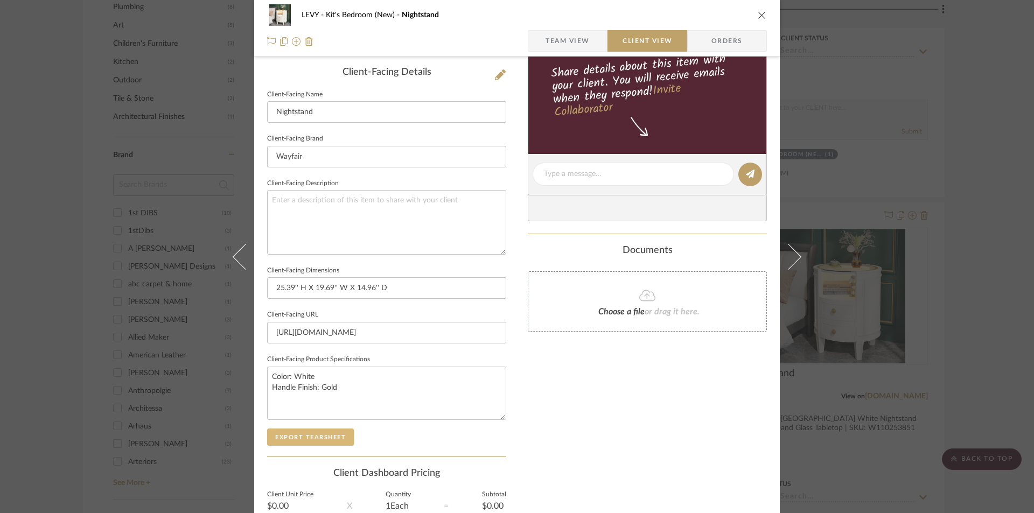
click at [303, 439] on button "Export Tearsheet" at bounding box center [310, 437] width 87 height 17
click at [752, 18] on div "LEVY Kit's Bedroom (New) Nightstand" at bounding box center [517, 15] width 500 height 22
click at [758, 17] on icon "close" at bounding box center [762, 15] width 9 height 9
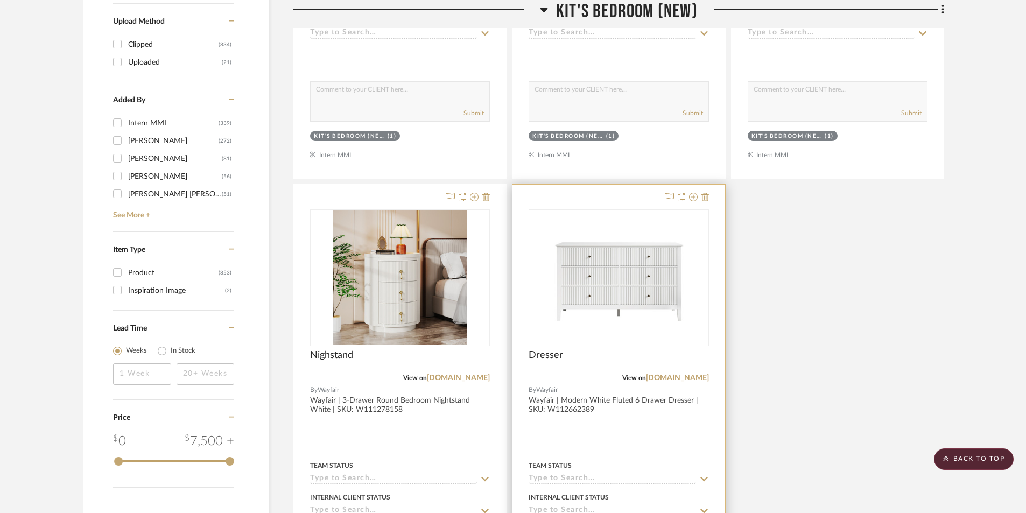
scroll to position [1723, 0]
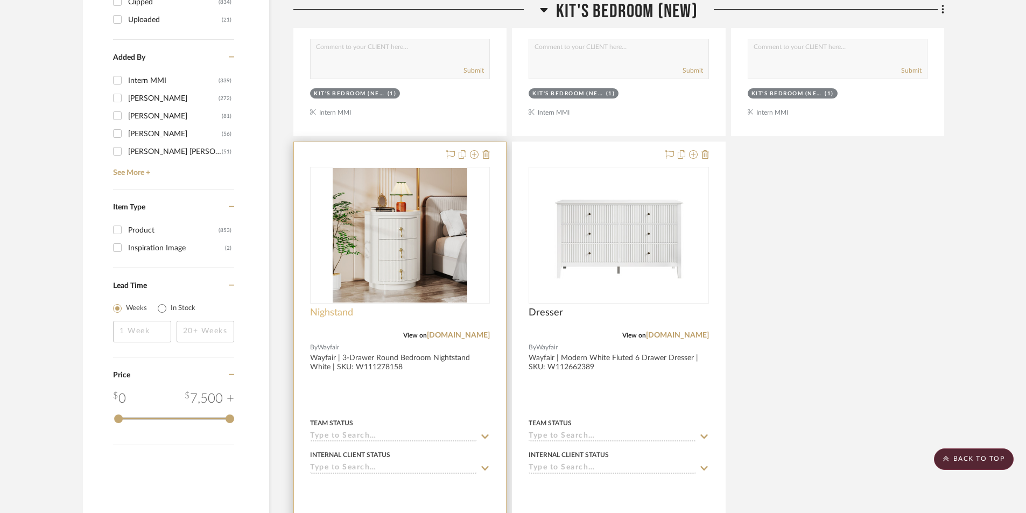
click at [331, 312] on span "Nighstand" at bounding box center [331, 313] width 43 height 12
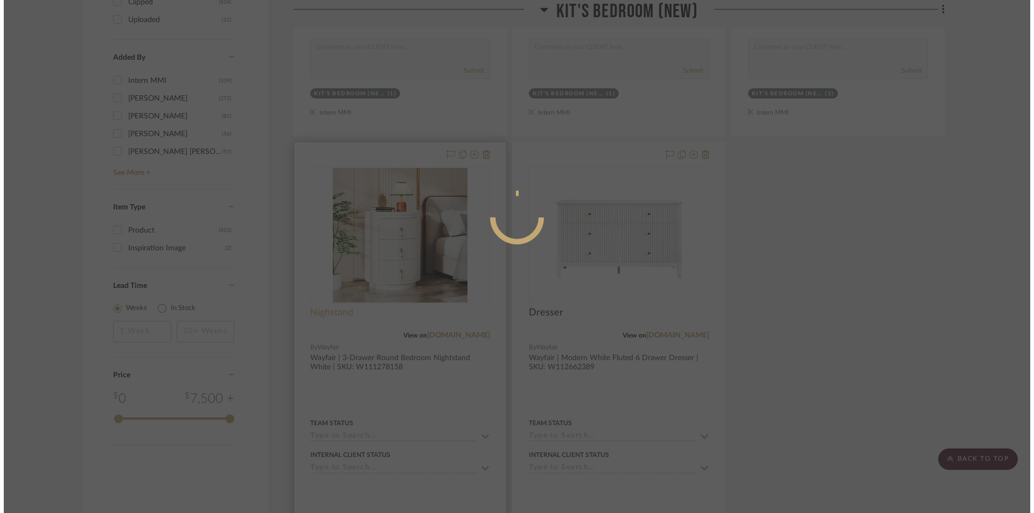
scroll to position [0, 0]
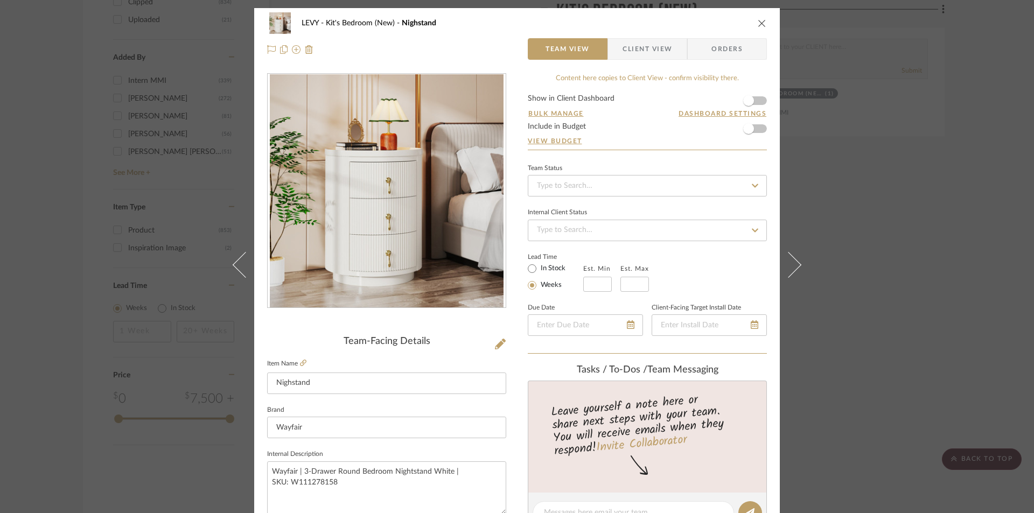
click at [660, 52] on span "Client View" at bounding box center [647, 49] width 50 height 22
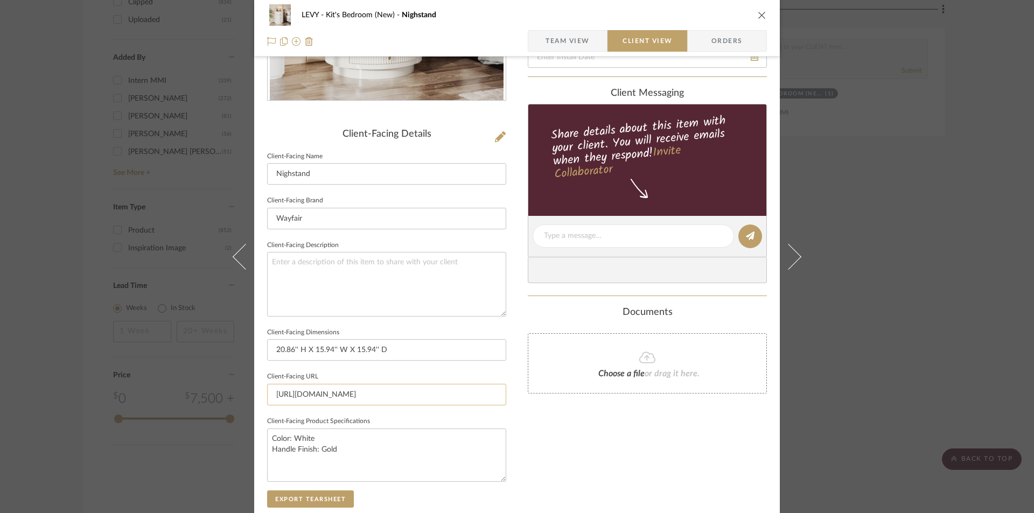
scroll to position [269, 0]
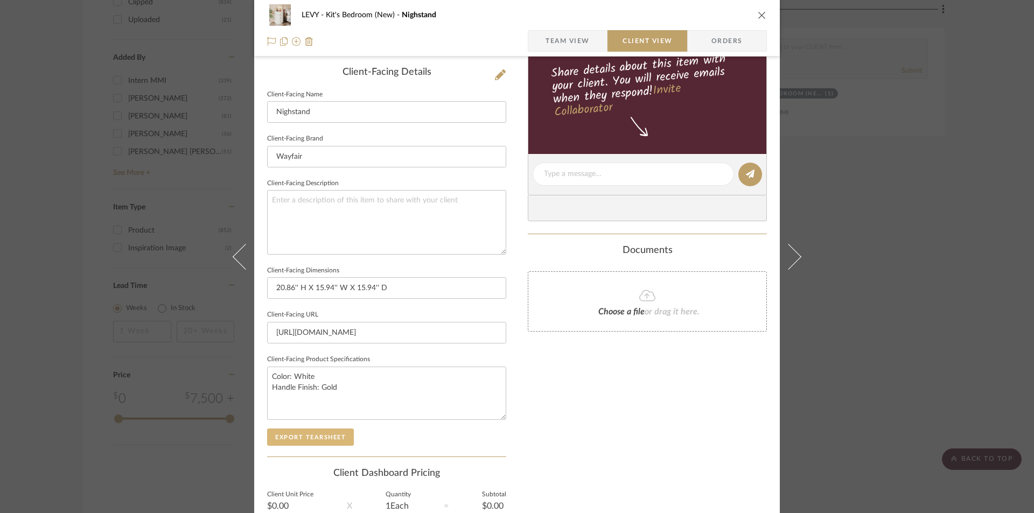
click at [309, 435] on button "Export Tearsheet" at bounding box center [310, 437] width 87 height 17
click at [758, 11] on icon "close" at bounding box center [762, 15] width 9 height 9
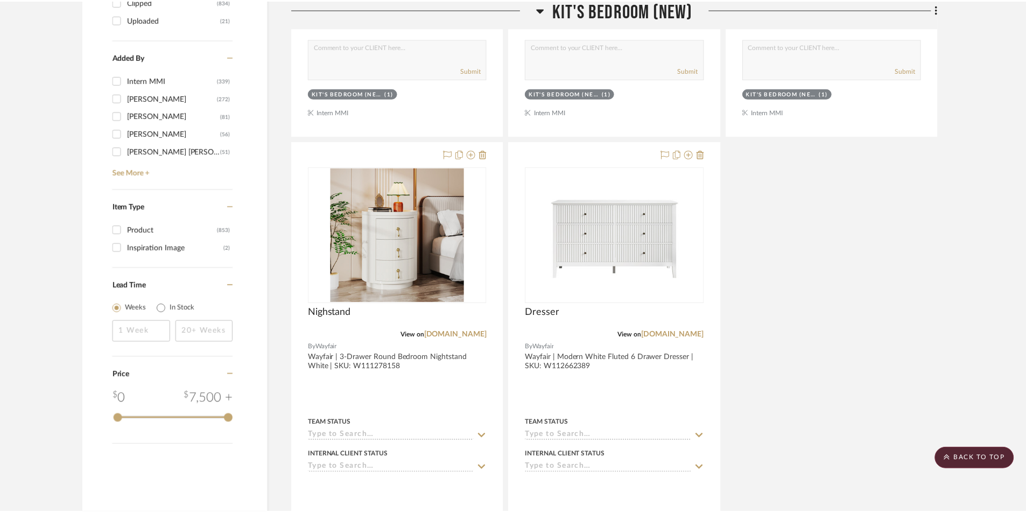
scroll to position [1723, 0]
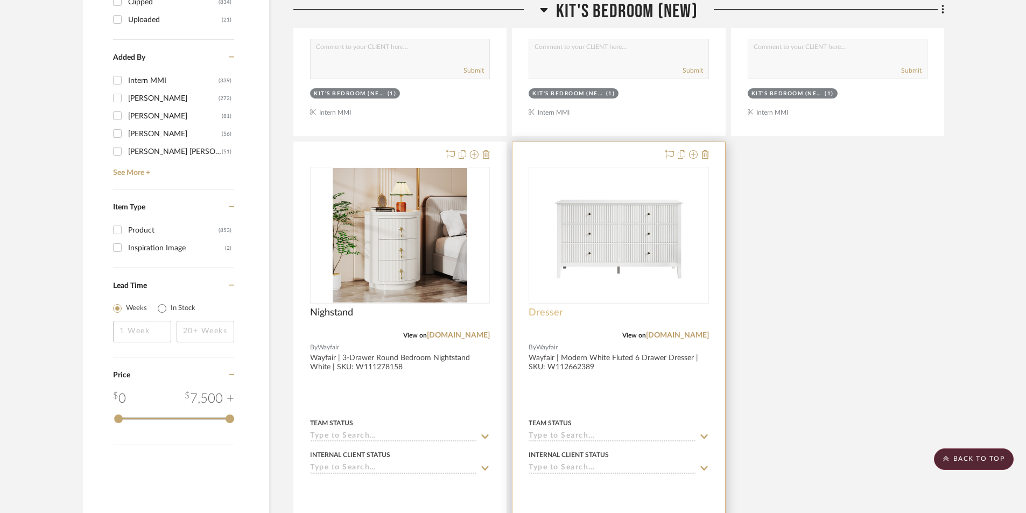
click at [548, 309] on span "Dresser" at bounding box center [546, 313] width 34 height 12
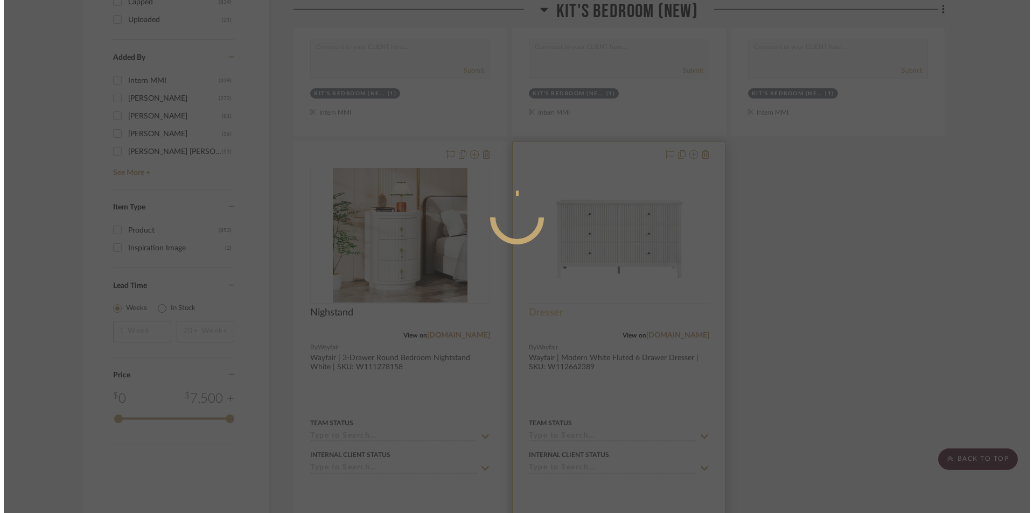
scroll to position [0, 0]
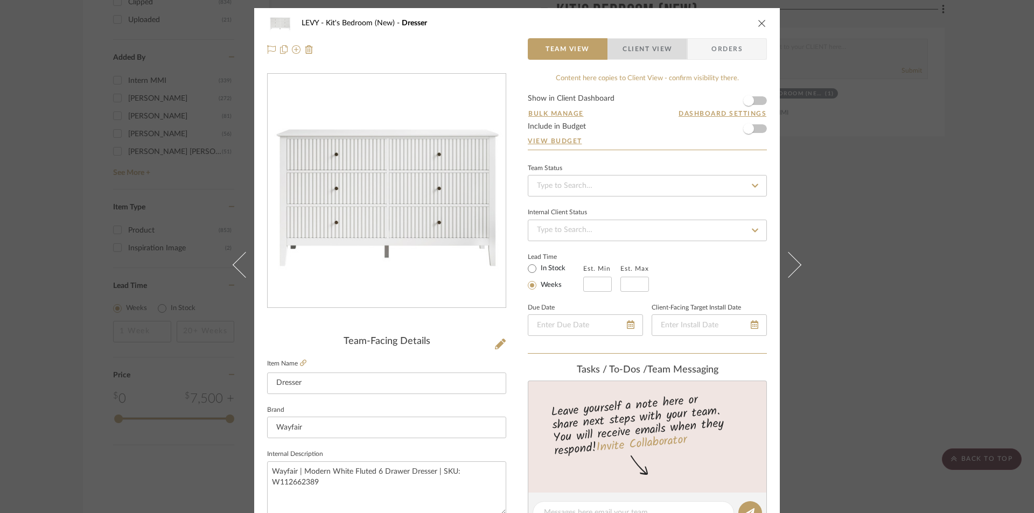
click at [651, 44] on span "Client View" at bounding box center [647, 49] width 50 height 22
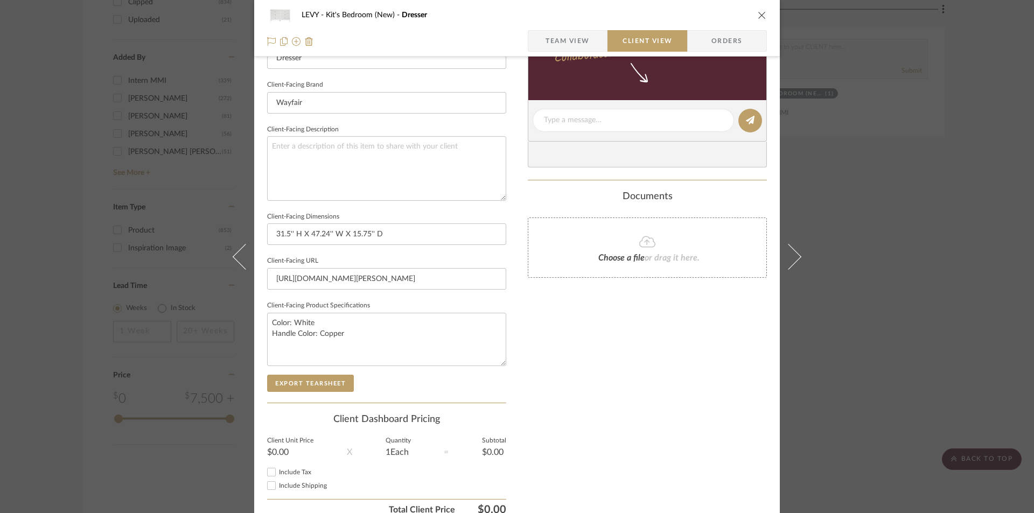
scroll to position [374, 0]
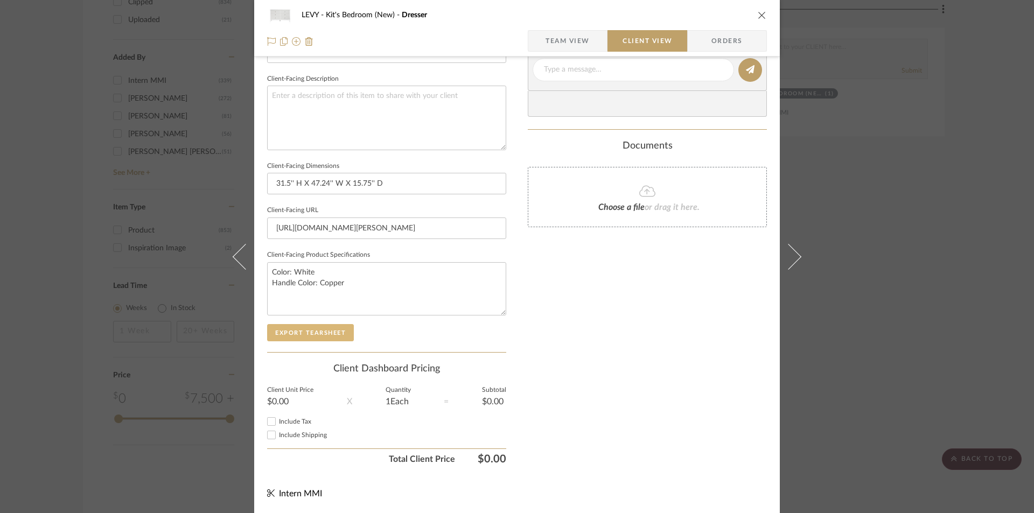
click at [302, 338] on button "Export Tearsheet" at bounding box center [310, 332] width 87 height 17
click at [758, 15] on icon "close" at bounding box center [762, 15] width 9 height 9
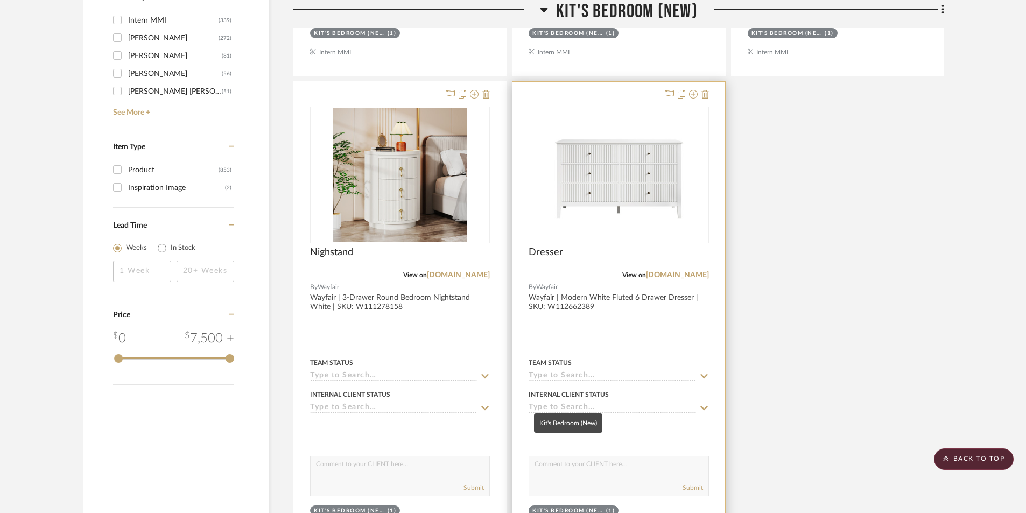
scroll to position [1938, 0]
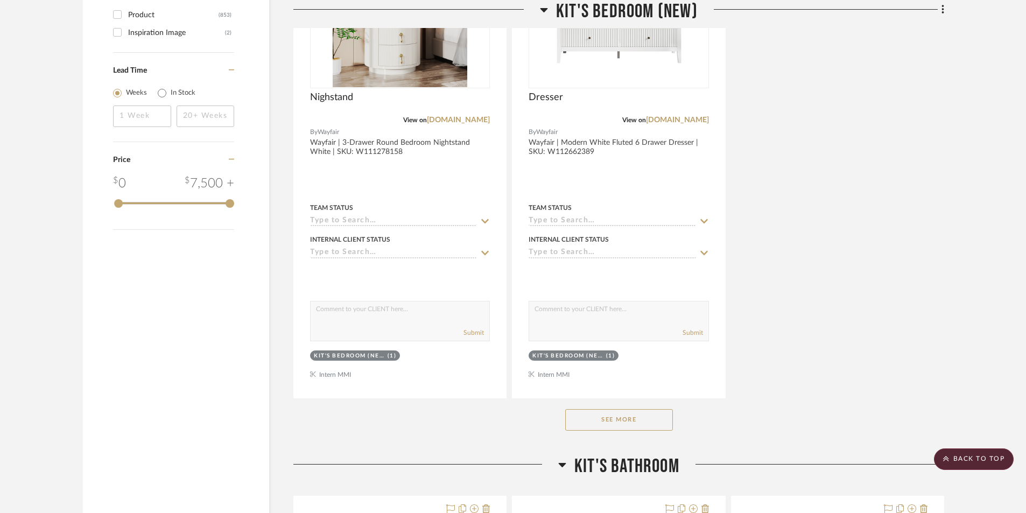
click at [641, 414] on button "See More" at bounding box center [619, 420] width 108 height 22
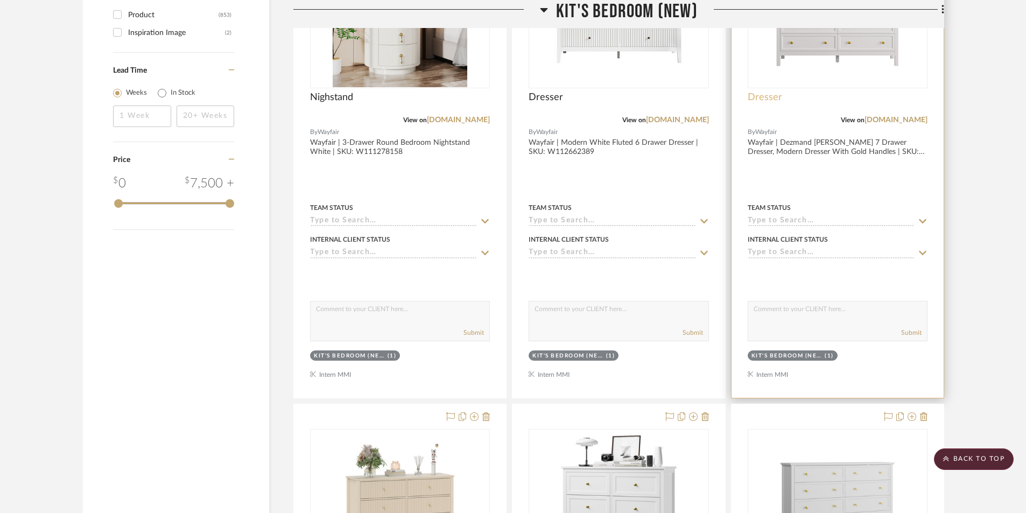
click at [767, 97] on span "Dresser" at bounding box center [765, 98] width 34 height 12
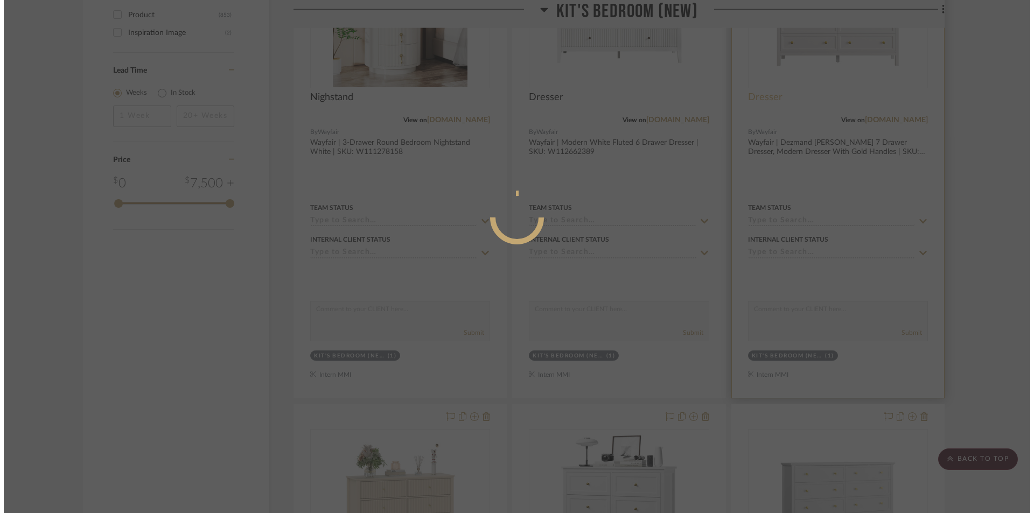
scroll to position [0, 0]
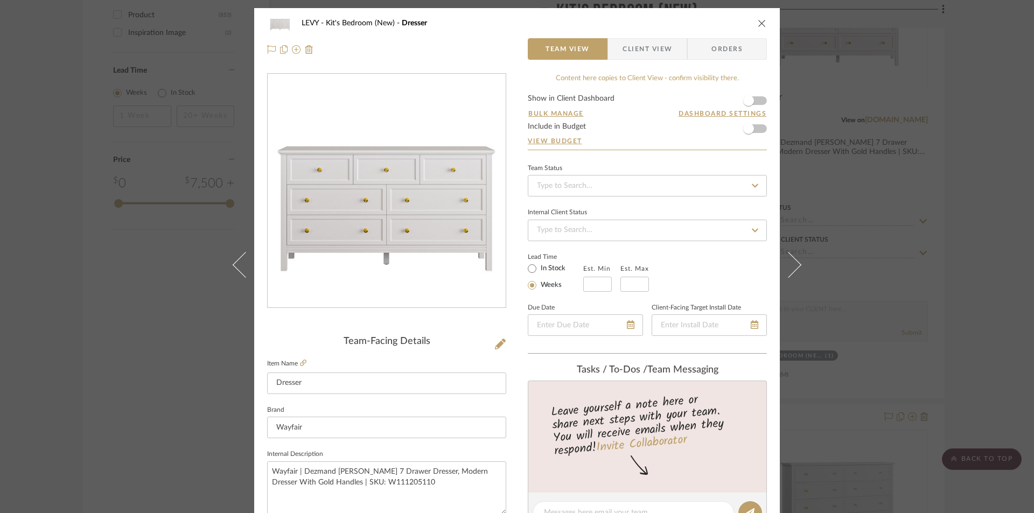
click at [632, 46] on span "Client View" at bounding box center [647, 49] width 50 height 22
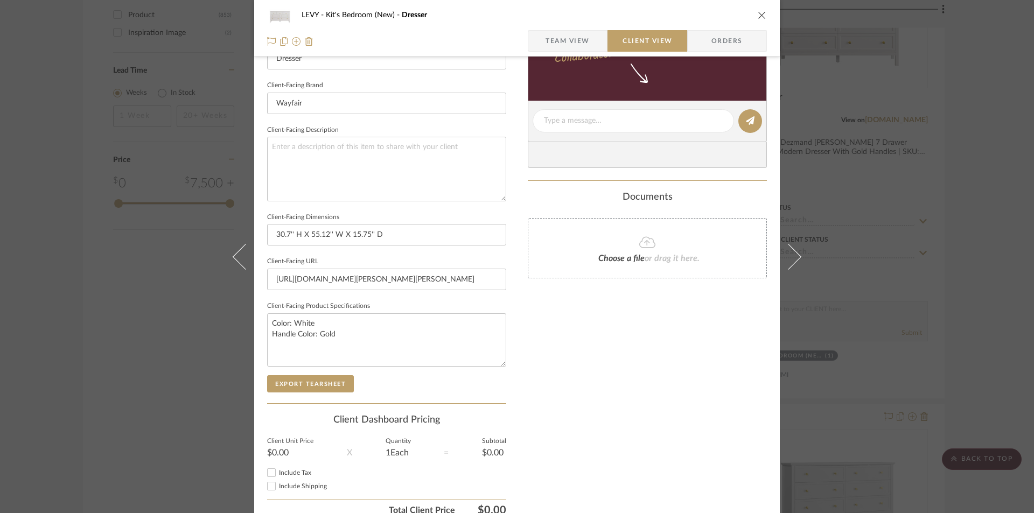
scroll to position [323, 0]
click at [335, 376] on button "Export Tearsheet" at bounding box center [310, 383] width 87 height 17
click at [760, 14] on icon "close" at bounding box center [762, 15] width 9 height 9
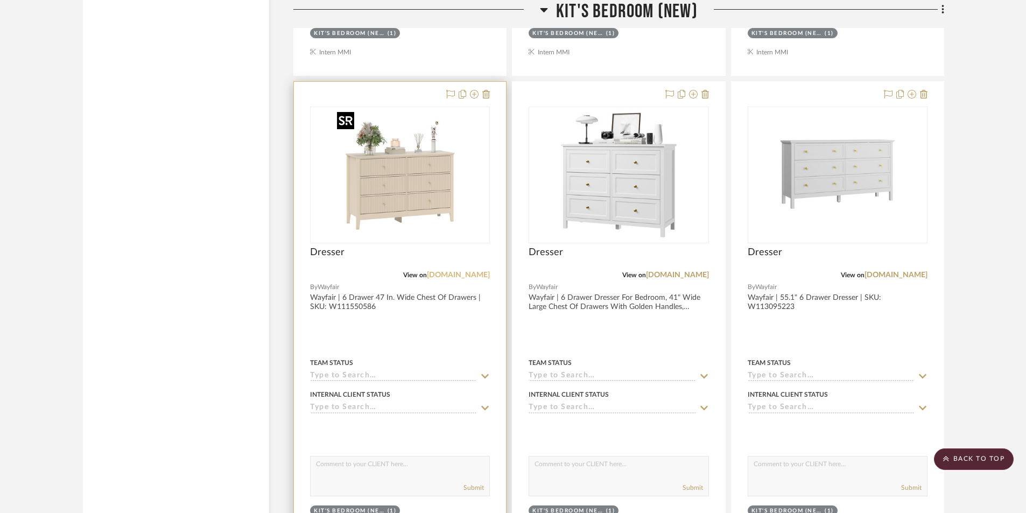
scroll to position [2261, 0]
click at [334, 253] on span "Dresser" at bounding box center [327, 252] width 34 height 12
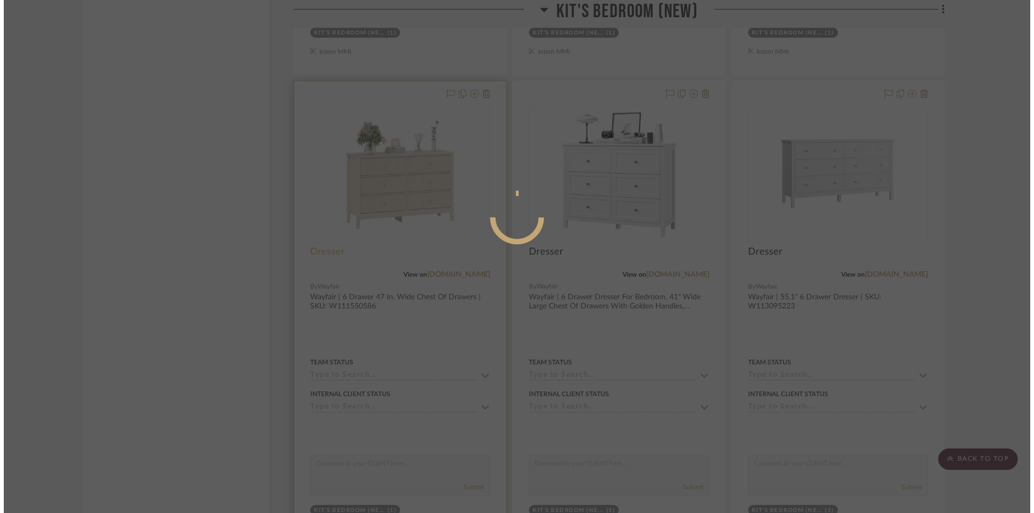
scroll to position [0, 0]
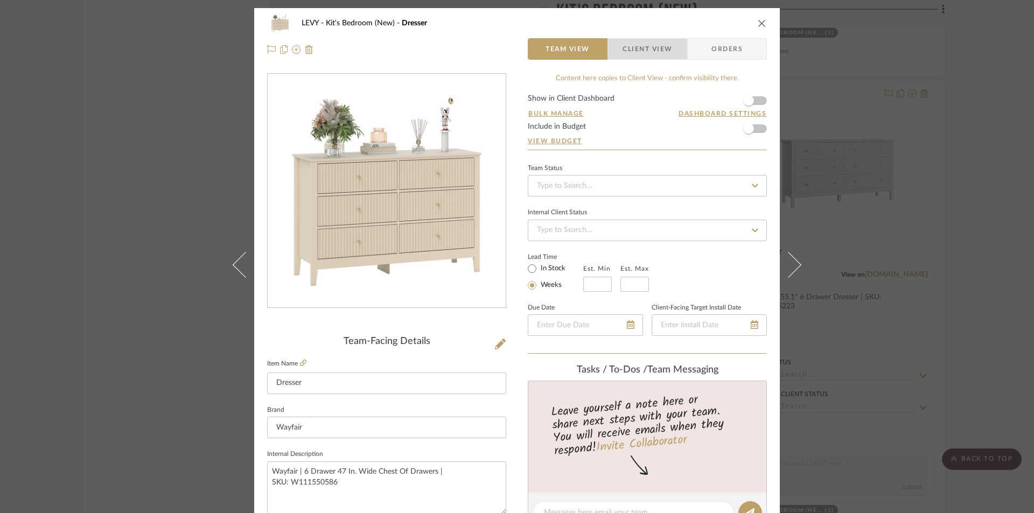
click at [630, 53] on span "Client View" at bounding box center [647, 49] width 50 height 22
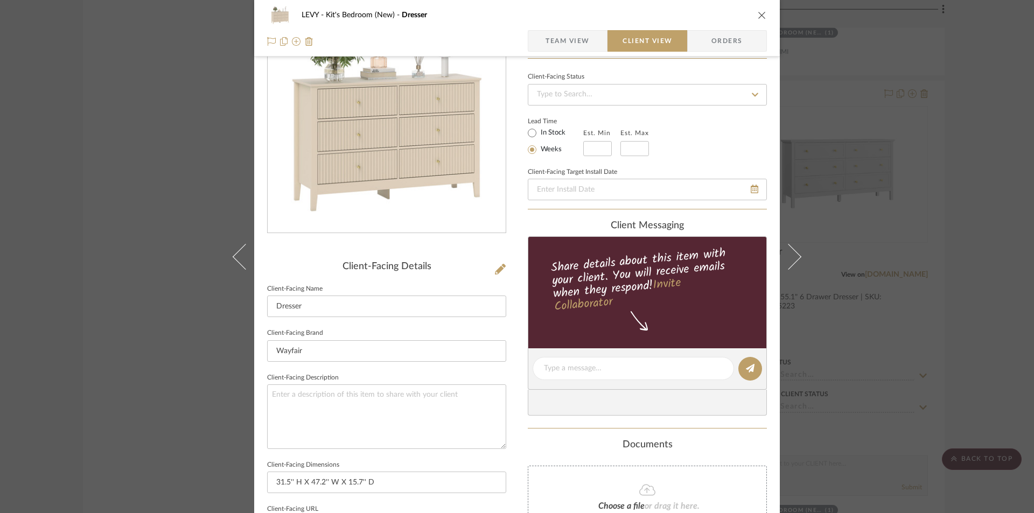
scroll to position [323, 0]
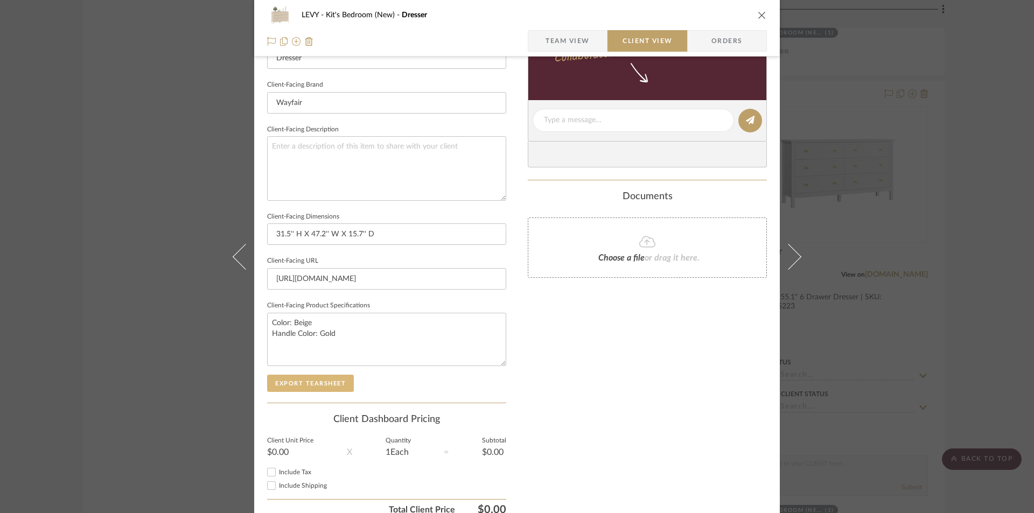
click at [308, 386] on button "Export Tearsheet" at bounding box center [310, 383] width 87 height 17
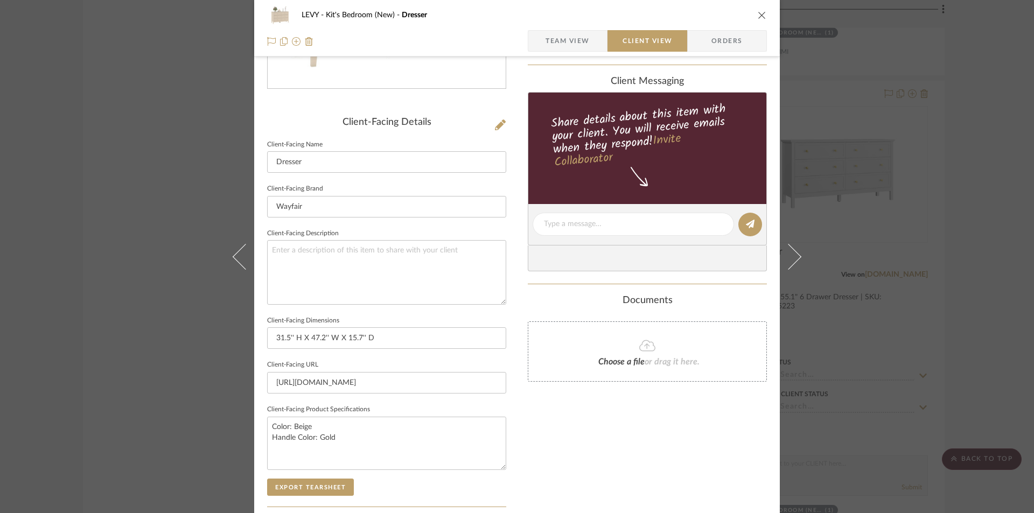
scroll to position [54, 0]
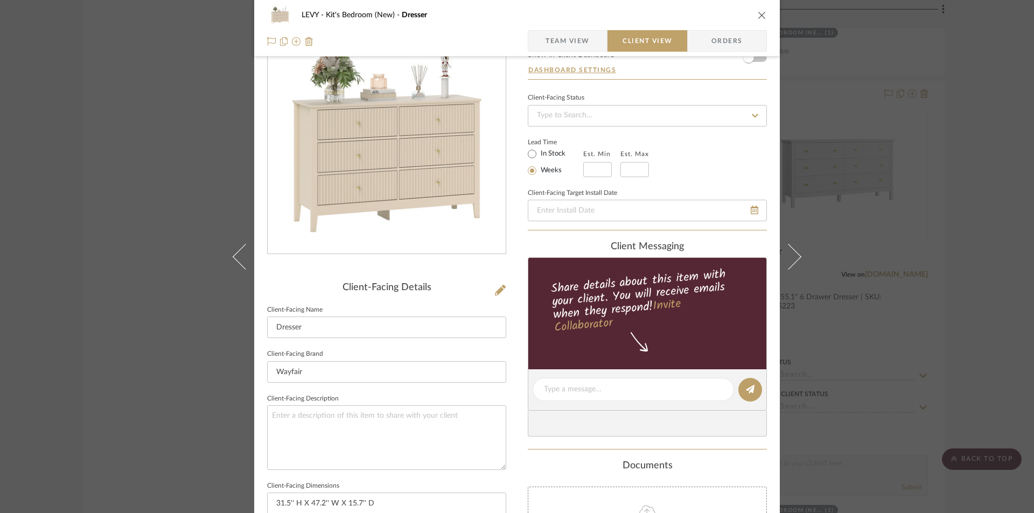
click at [758, 15] on icon "close" at bounding box center [762, 15] width 9 height 9
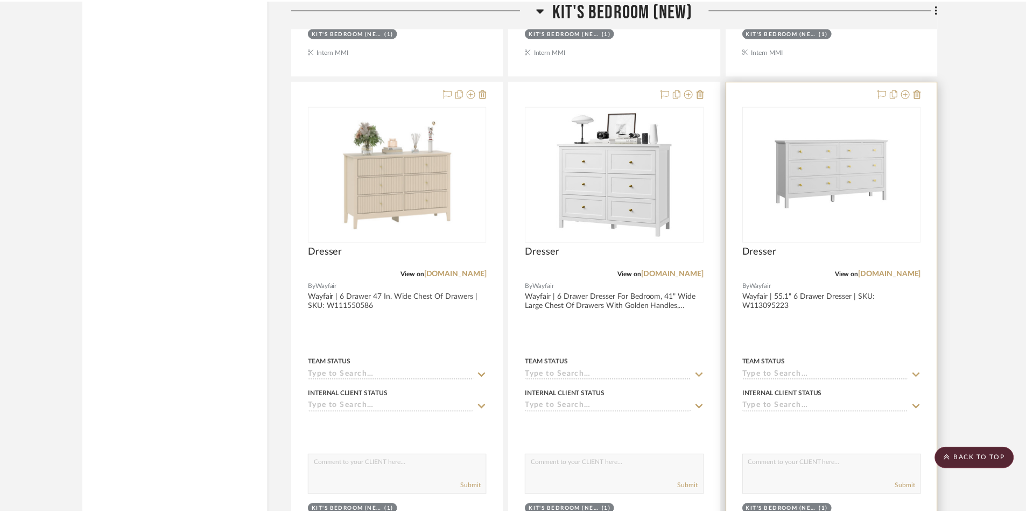
scroll to position [2261, 0]
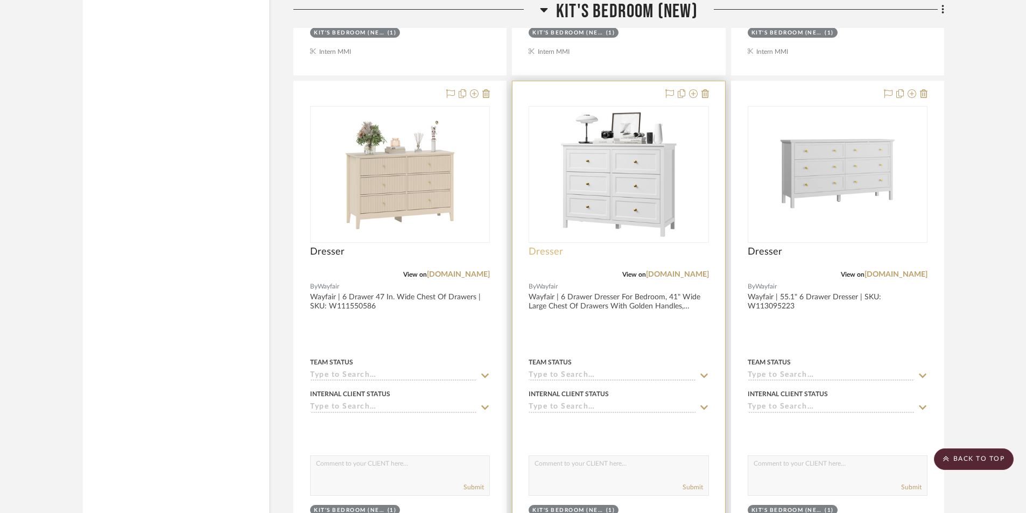
click at [552, 252] on span "Dresser" at bounding box center [546, 252] width 34 height 12
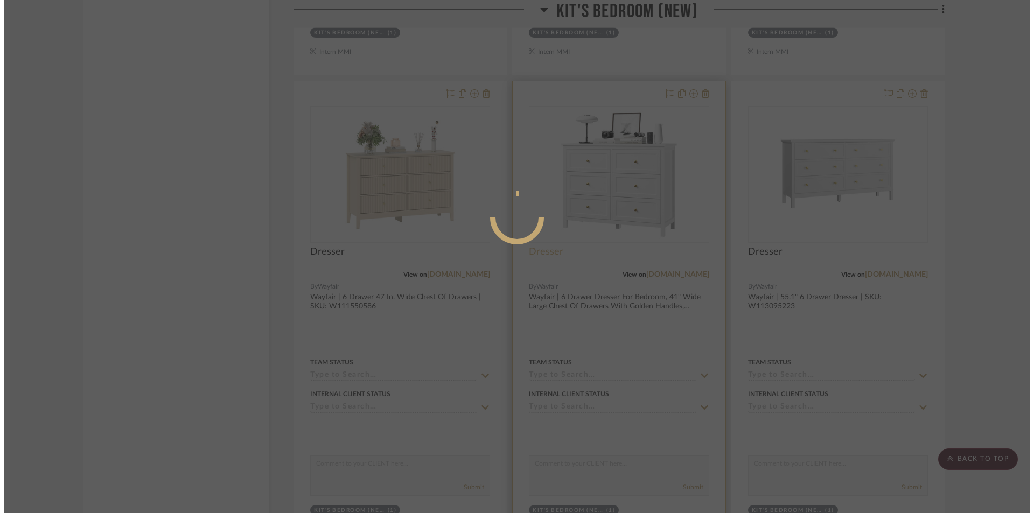
scroll to position [0, 0]
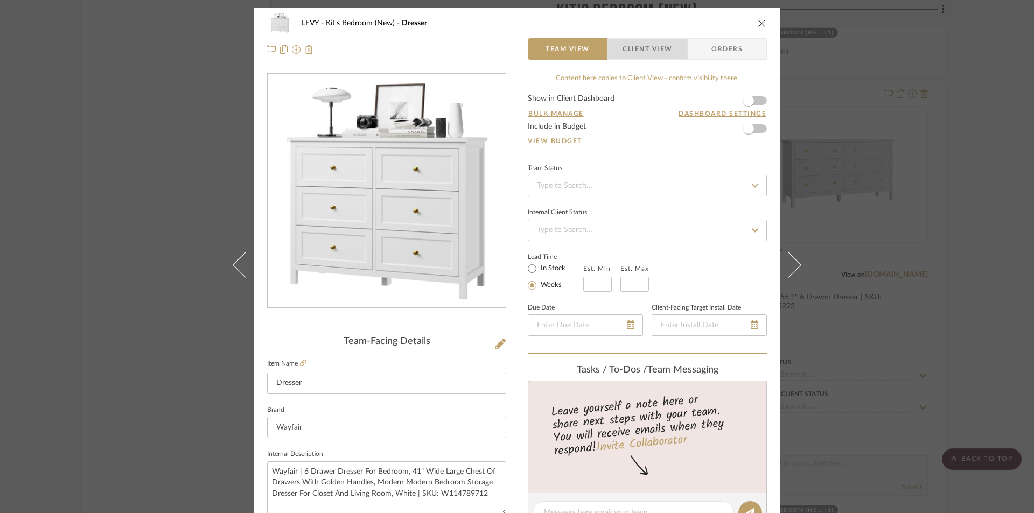
click at [649, 50] on span "Client View" at bounding box center [647, 49] width 50 height 22
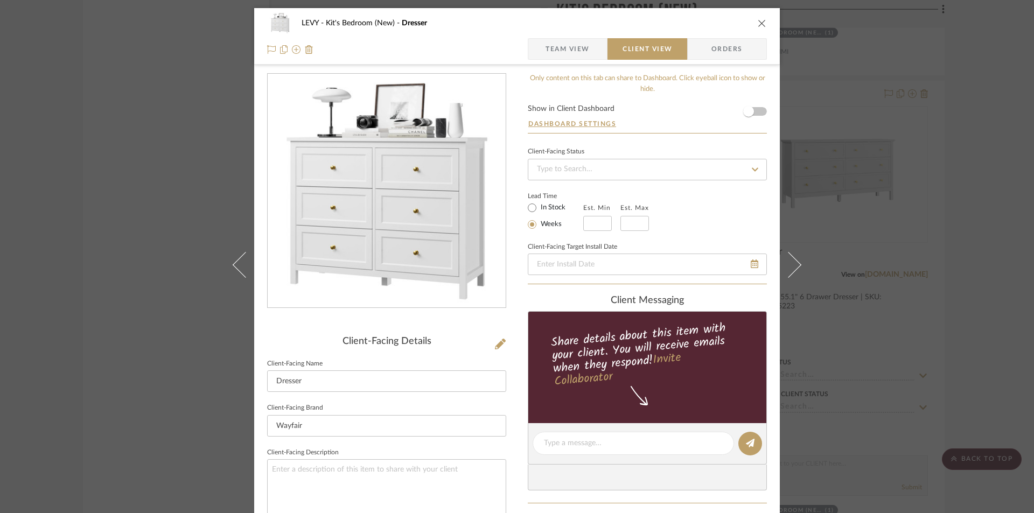
scroll to position [269, 0]
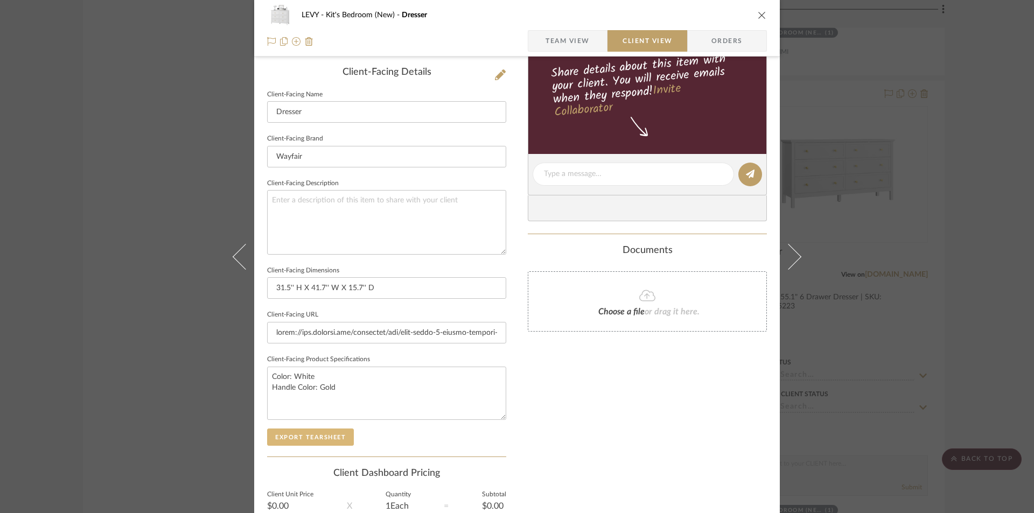
click at [329, 440] on button "Export Tearsheet" at bounding box center [310, 437] width 87 height 17
click at [759, 14] on icon "close" at bounding box center [762, 15] width 9 height 9
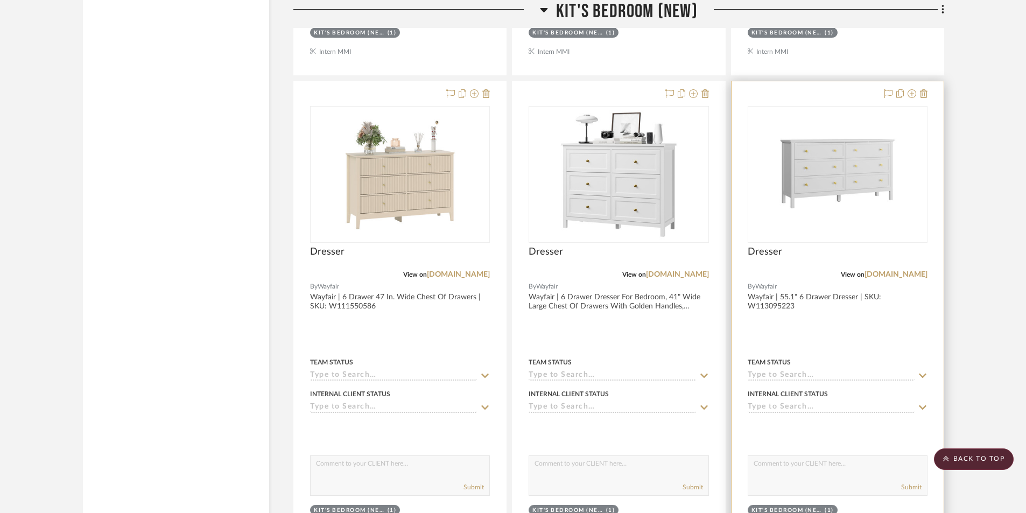
scroll to position [2315, 0]
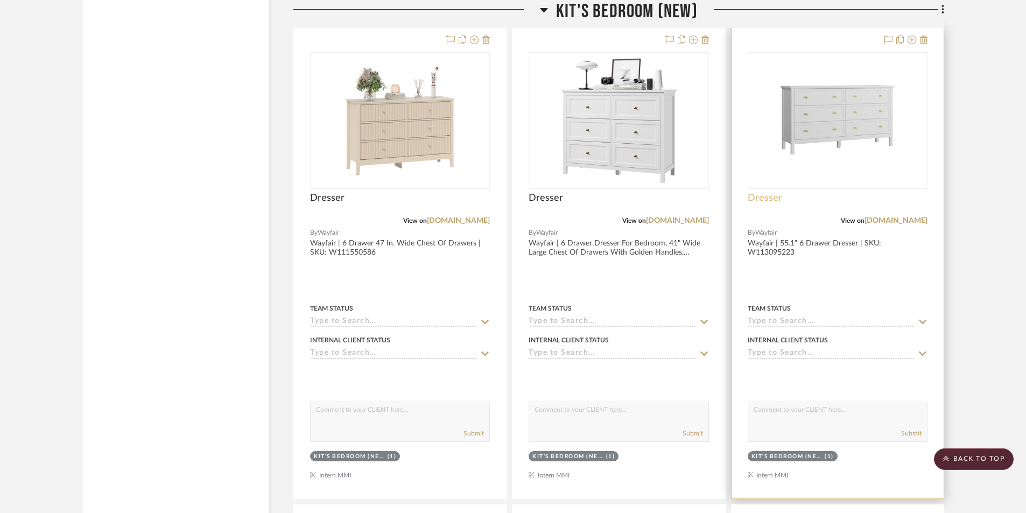
click at [760, 195] on span "Dresser" at bounding box center [765, 198] width 34 height 12
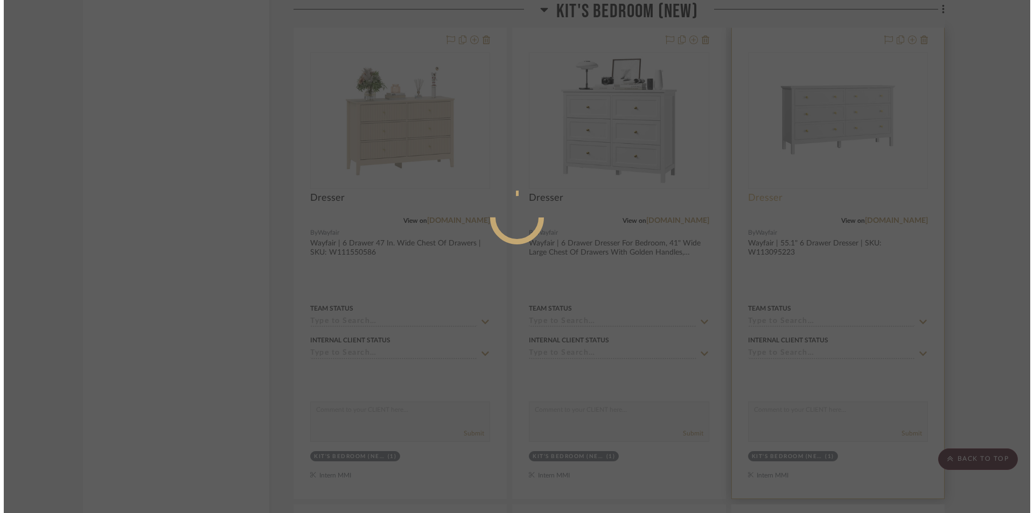
scroll to position [0, 0]
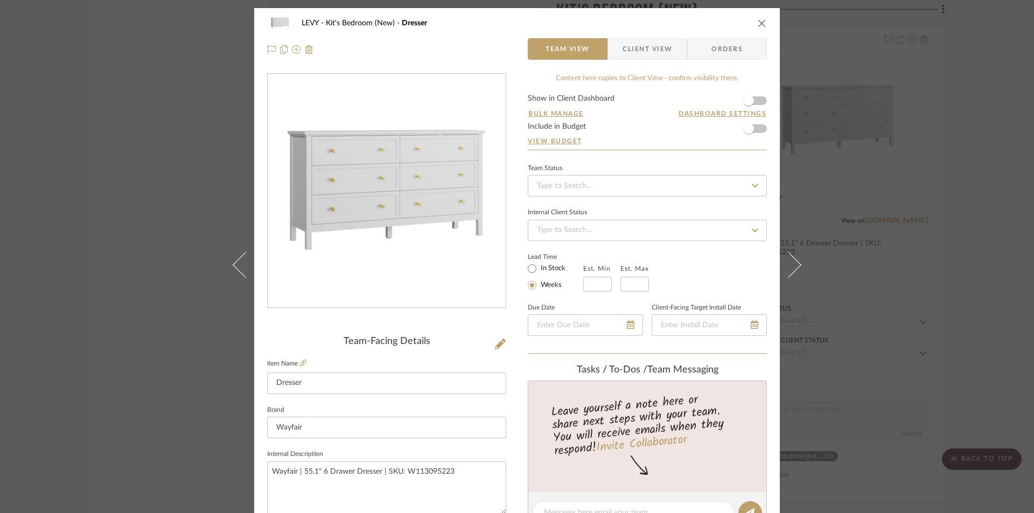
click at [662, 53] on span "Client View" at bounding box center [647, 49] width 50 height 22
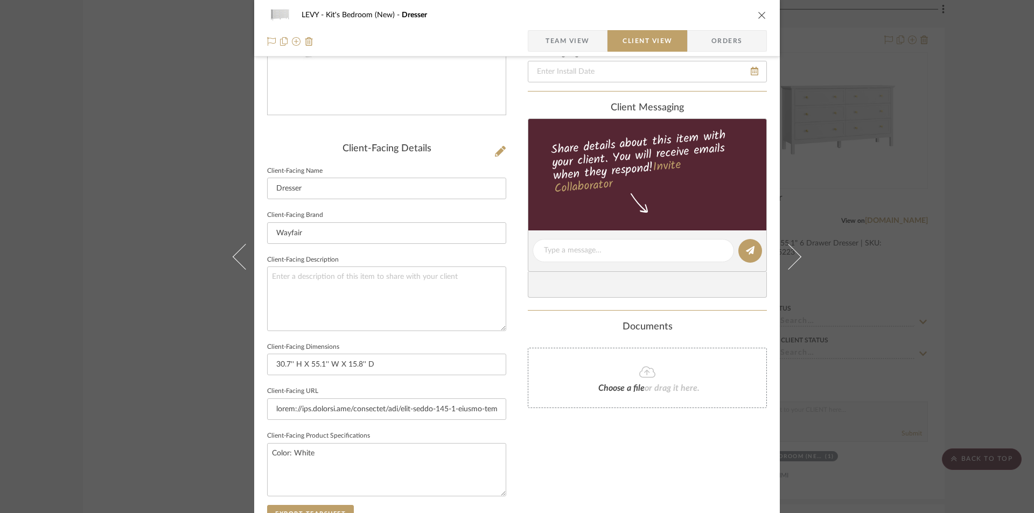
scroll to position [215, 0]
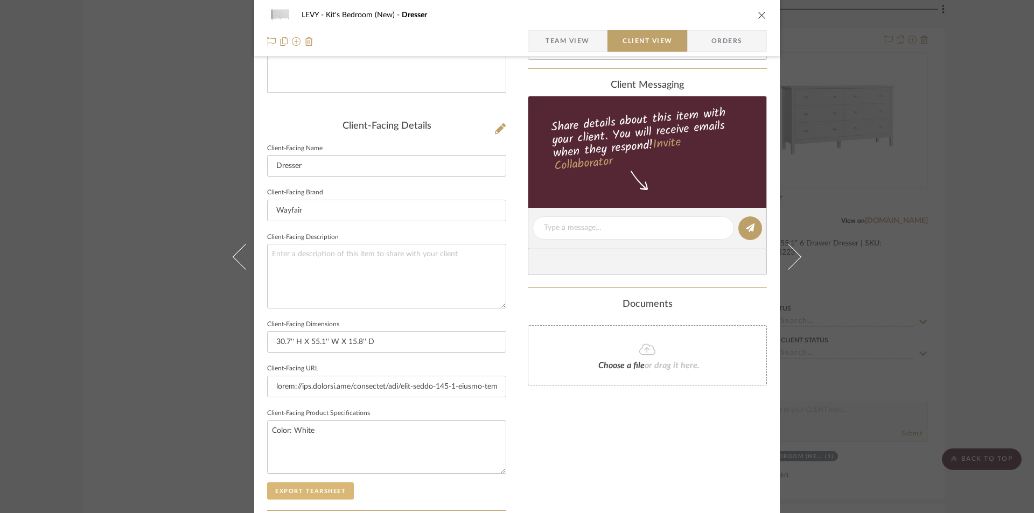
click at [315, 492] on button "Export Tearsheet" at bounding box center [310, 490] width 87 height 17
click at [758, 14] on icon "close" at bounding box center [762, 15] width 9 height 9
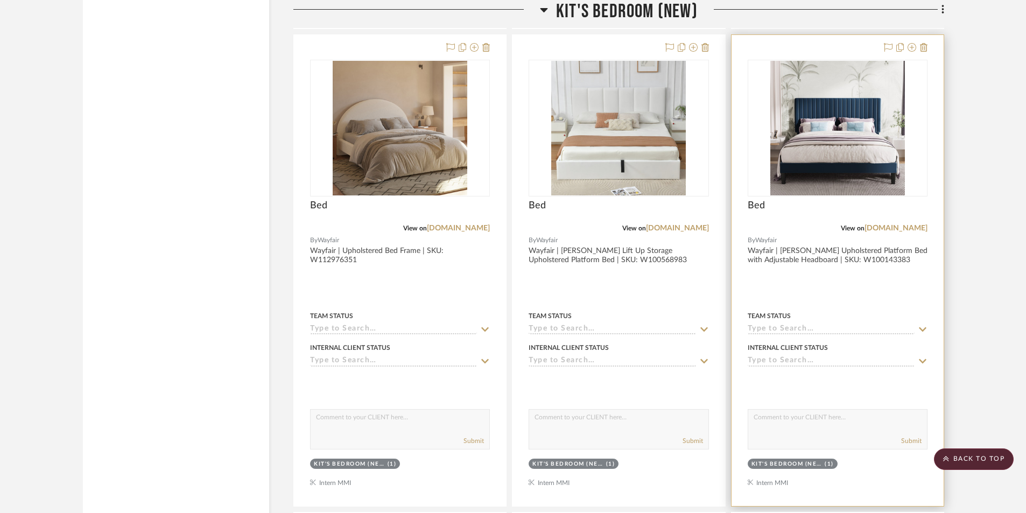
scroll to position [2800, 0]
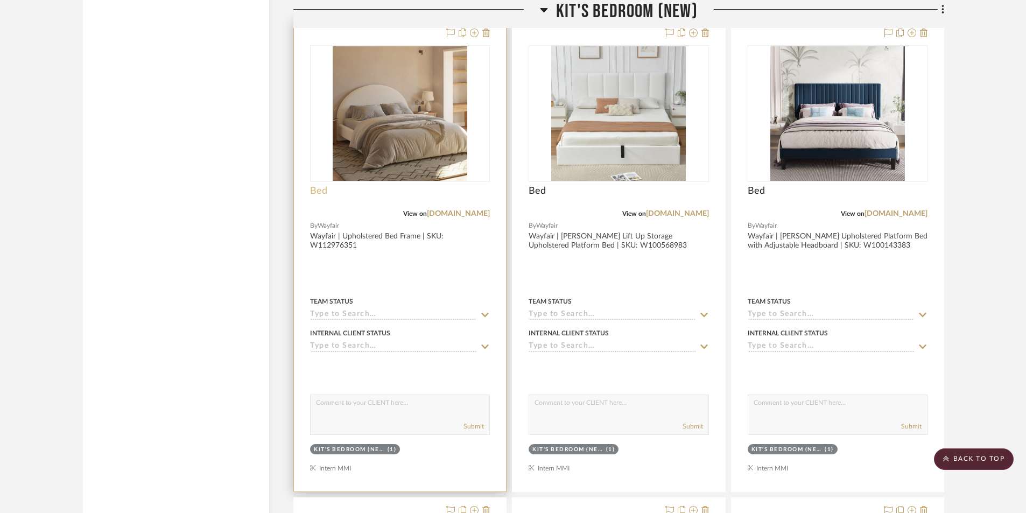
click at [317, 191] on span "Bed" at bounding box center [318, 191] width 17 height 12
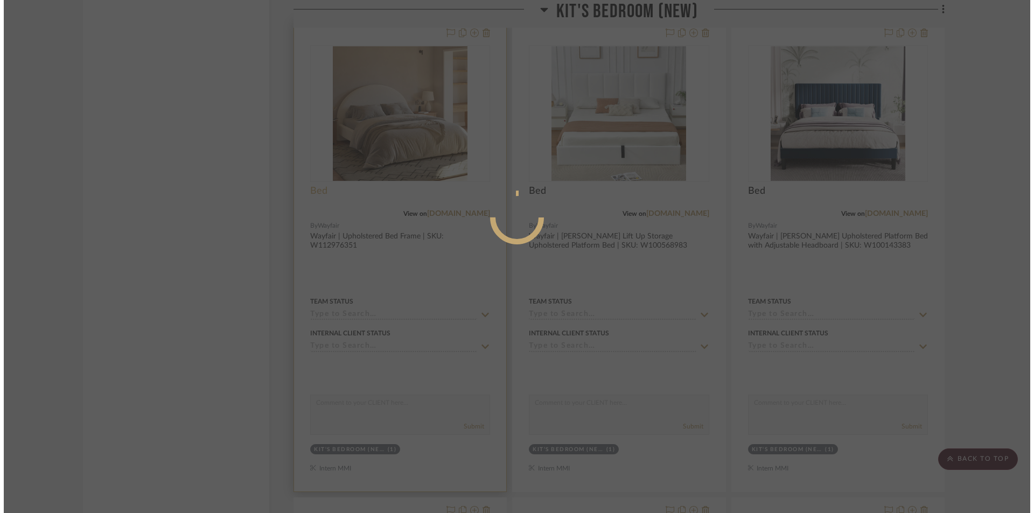
scroll to position [0, 0]
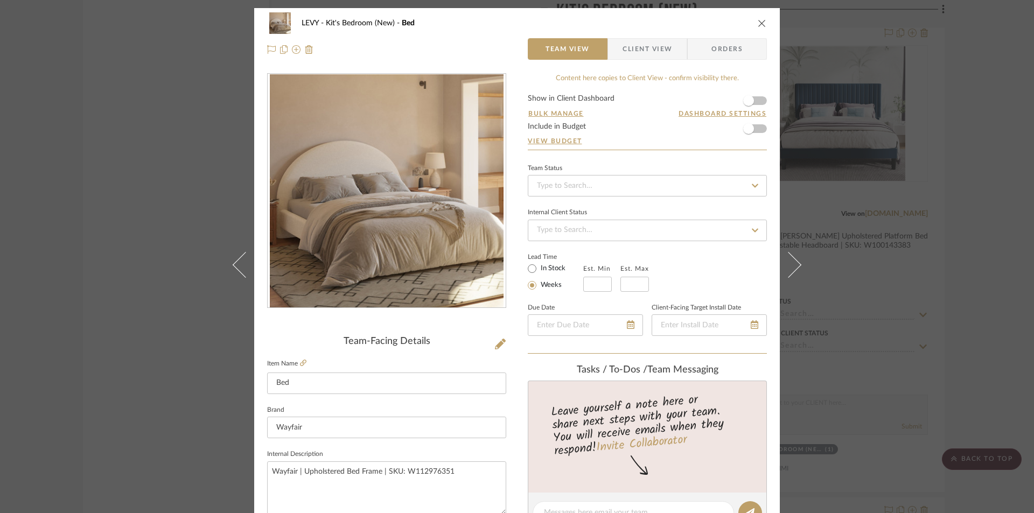
click at [638, 47] on span "Client View" at bounding box center [647, 49] width 50 height 22
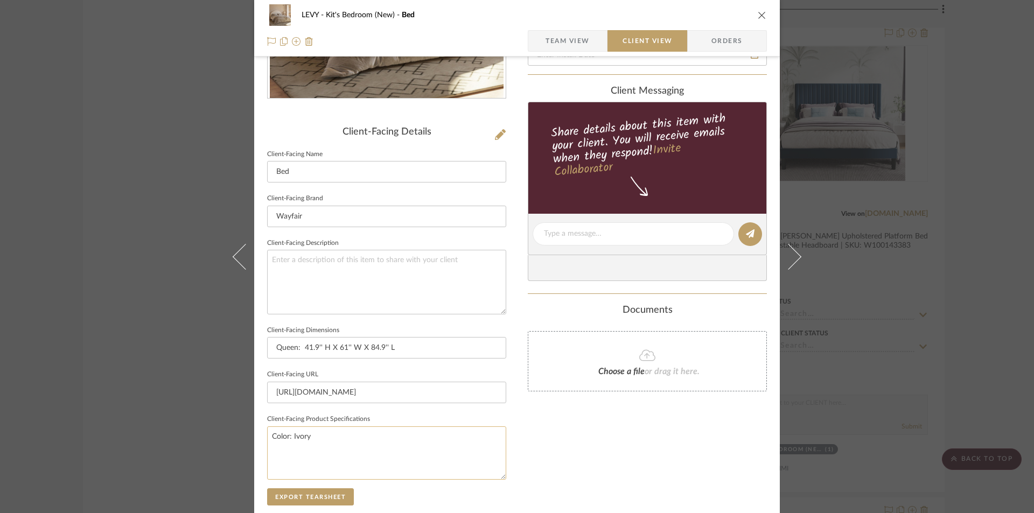
scroll to position [215, 0]
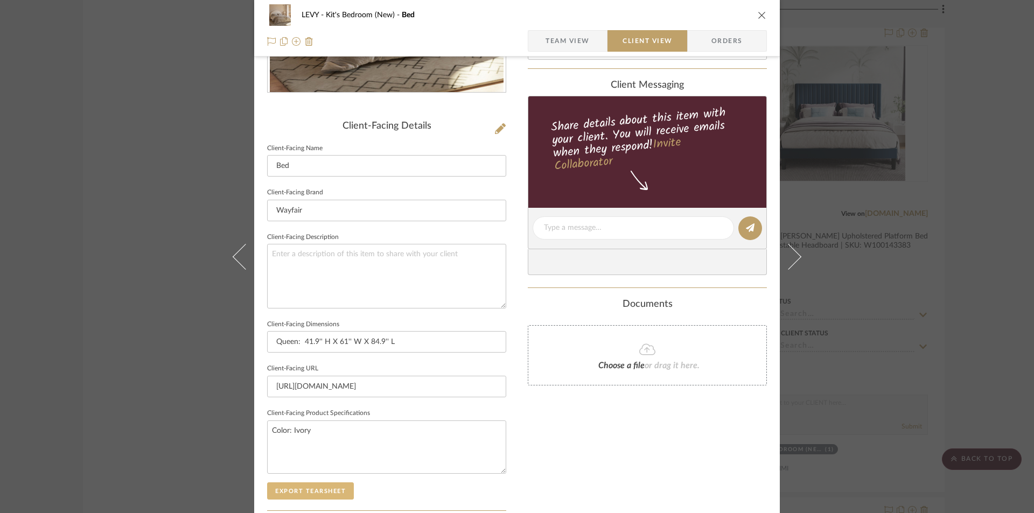
click at [308, 492] on button "Export Tearsheet" at bounding box center [310, 490] width 87 height 17
click at [759, 17] on icon "close" at bounding box center [762, 15] width 9 height 9
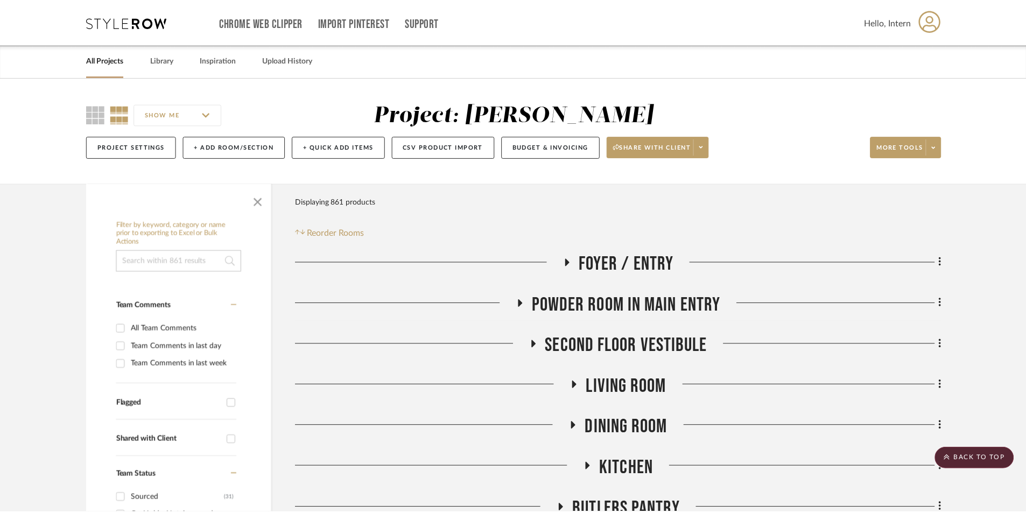
scroll to position [2800, 0]
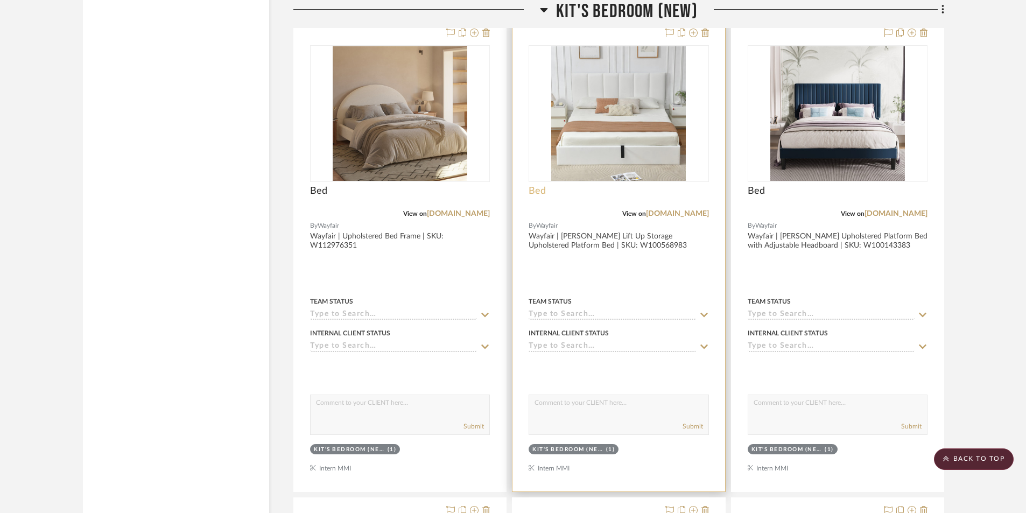
click at [542, 191] on span "Bed" at bounding box center [537, 191] width 17 height 12
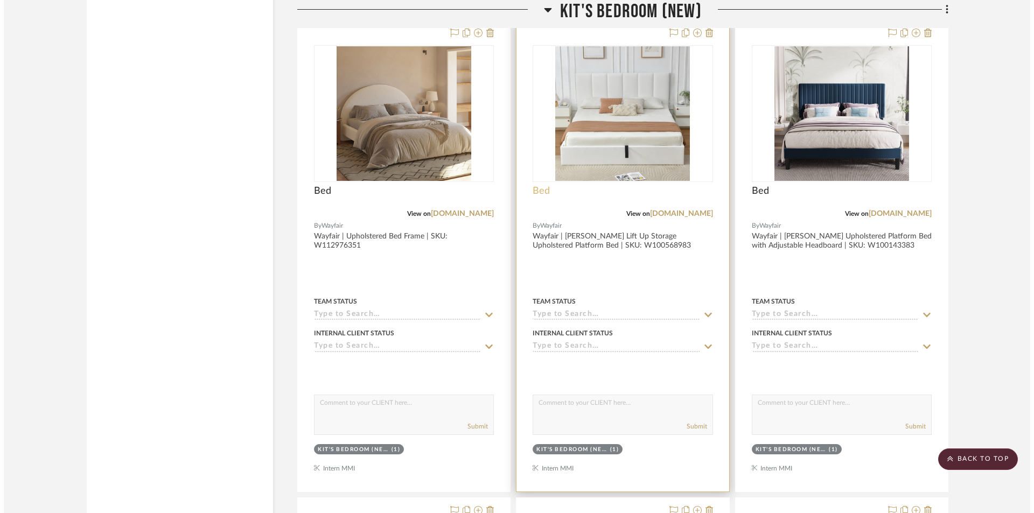
scroll to position [0, 0]
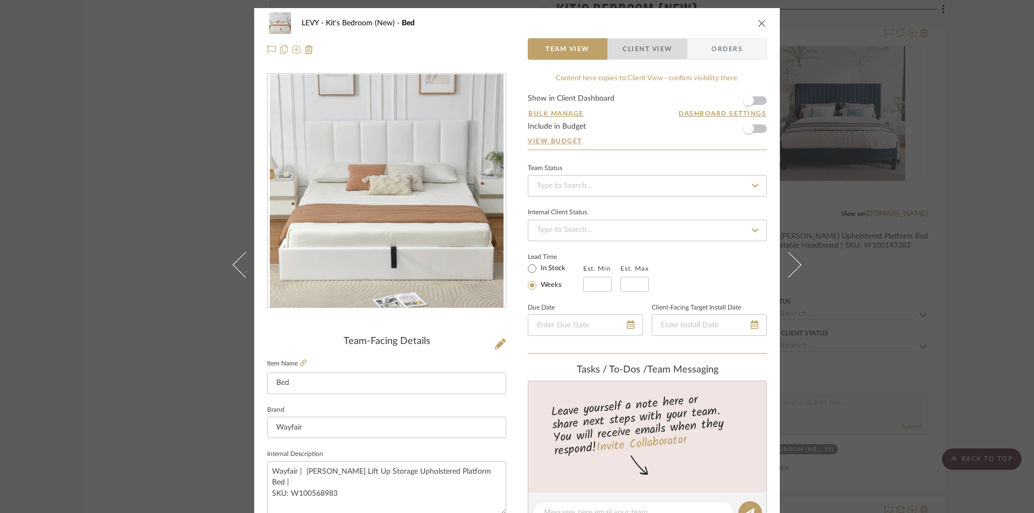
click at [638, 47] on span "Client View" at bounding box center [647, 49] width 50 height 22
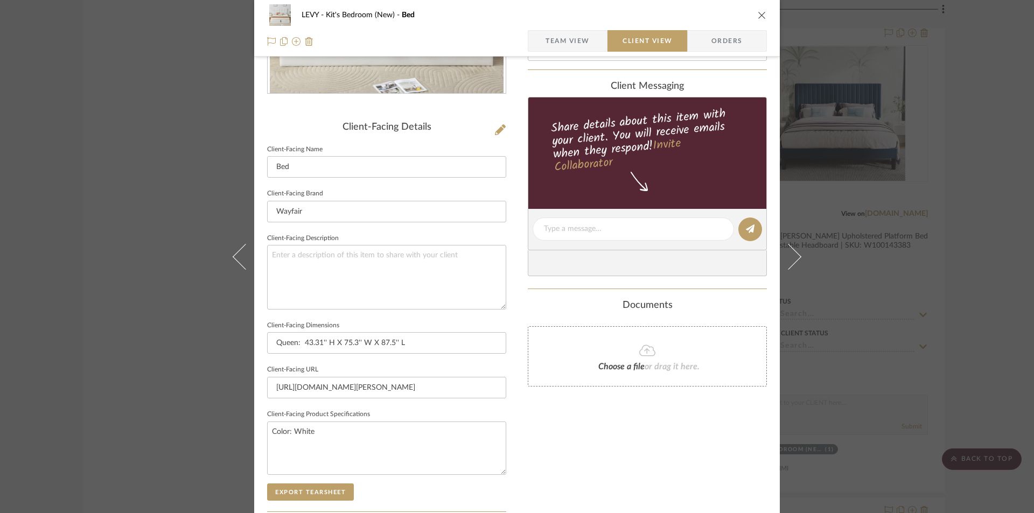
scroll to position [215, 0]
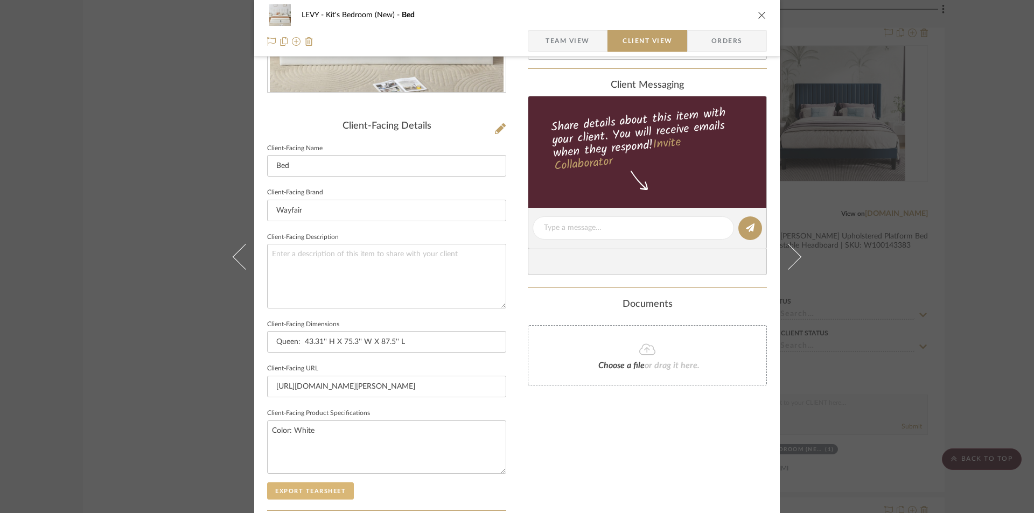
click at [315, 489] on button "Export Tearsheet" at bounding box center [310, 490] width 87 height 17
click at [758, 15] on icon "close" at bounding box center [762, 15] width 9 height 9
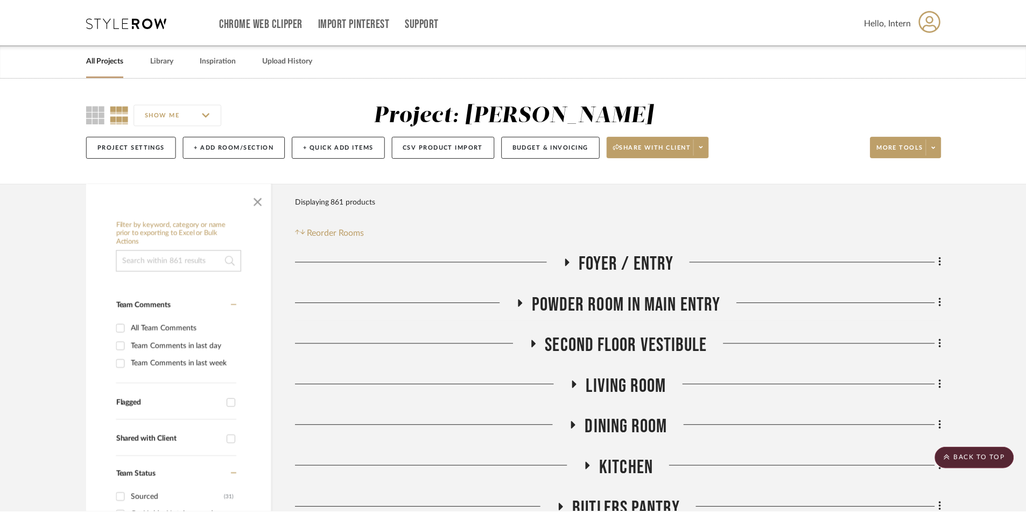
scroll to position [2800, 0]
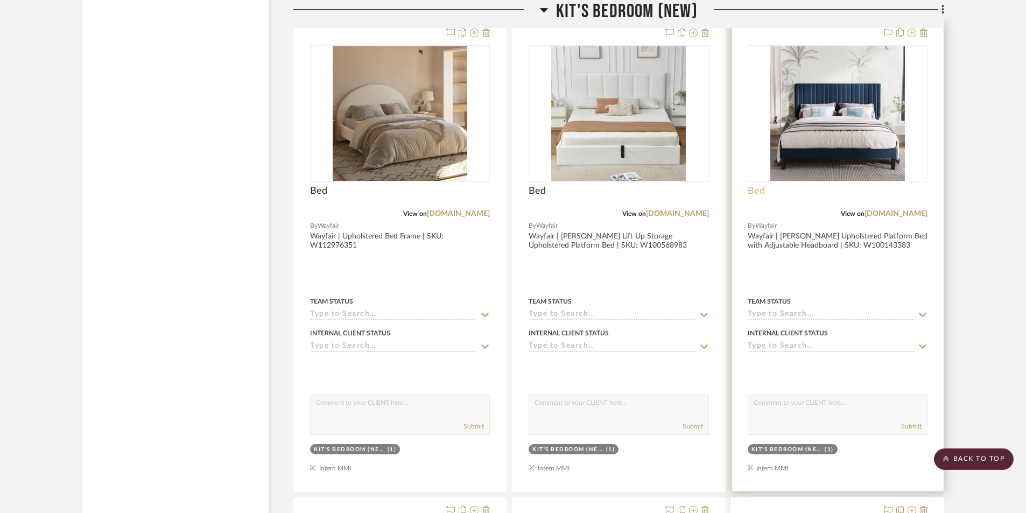
click at [757, 191] on span "Bed" at bounding box center [756, 191] width 17 height 12
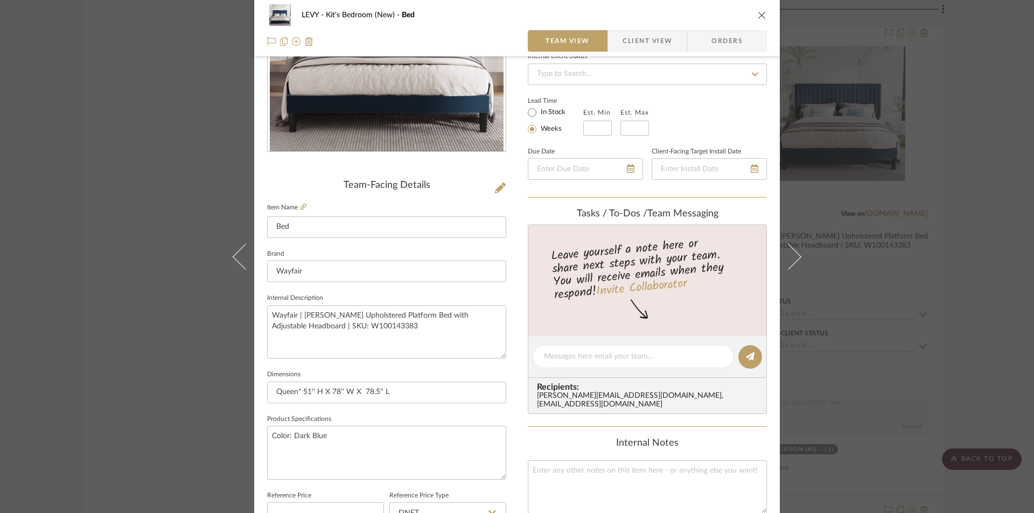
scroll to position [162, 0]
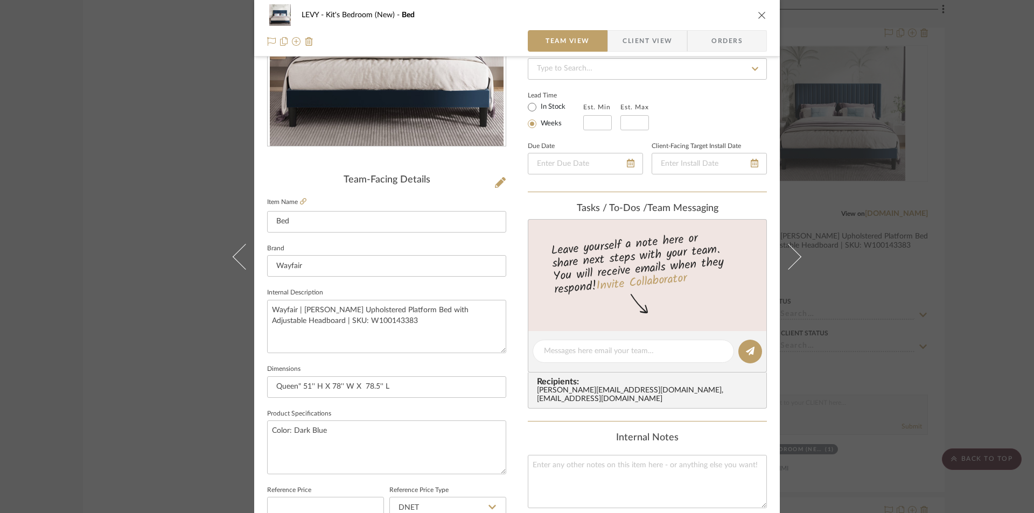
click at [636, 46] on span "Client View" at bounding box center [647, 41] width 50 height 22
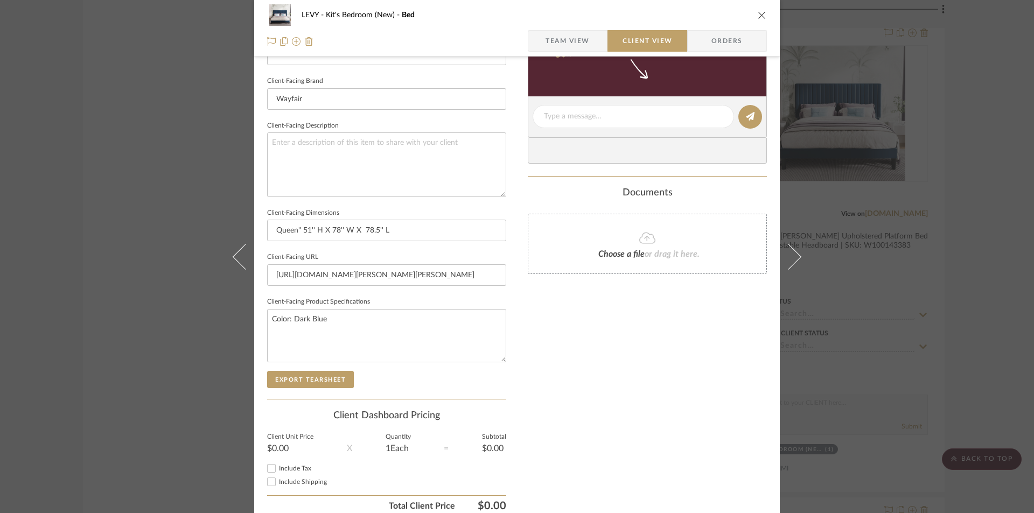
scroll to position [374, 0]
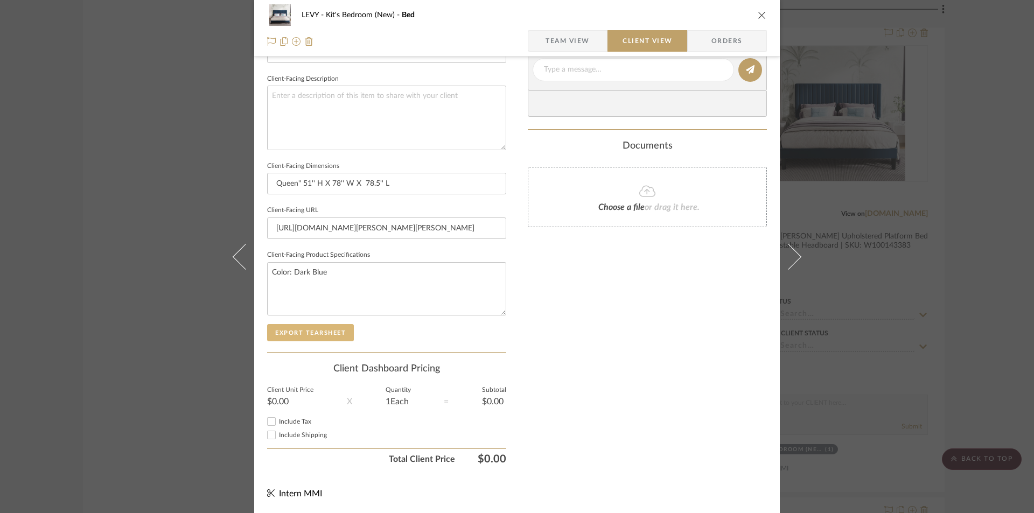
click at [323, 333] on button "Export Tearsheet" at bounding box center [310, 332] width 87 height 17
click at [761, 10] on button "close" at bounding box center [762, 15] width 10 height 10
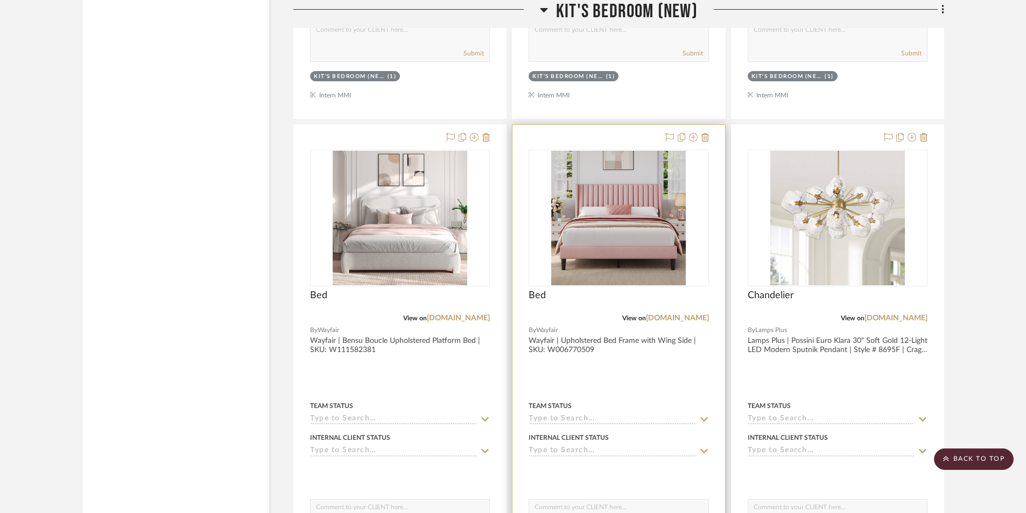
scroll to position [3177, 0]
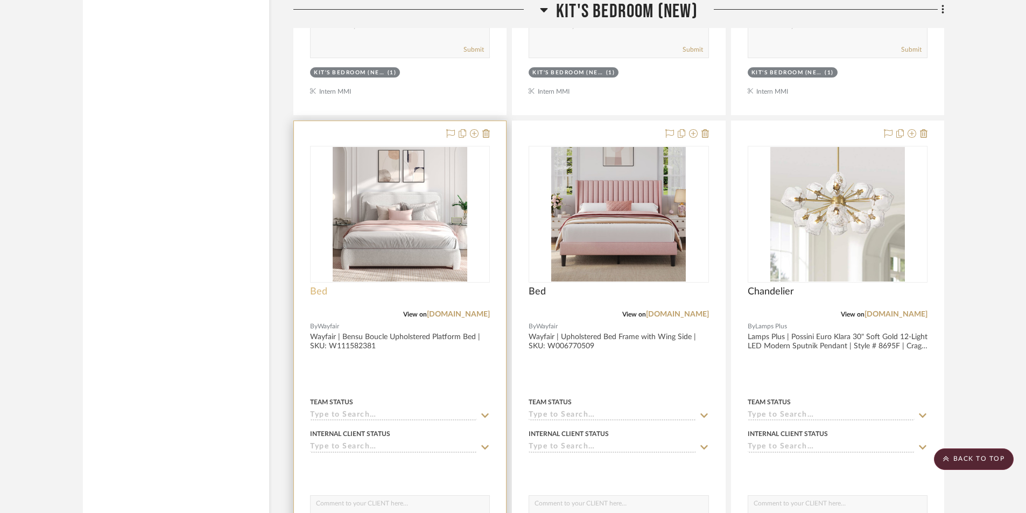
click at [323, 292] on span "Bed" at bounding box center [318, 292] width 17 height 12
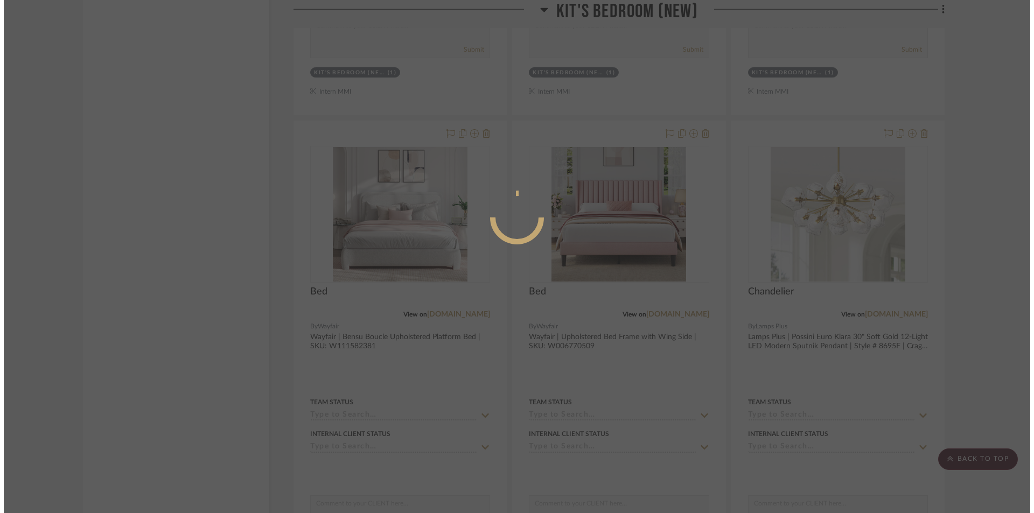
scroll to position [0, 0]
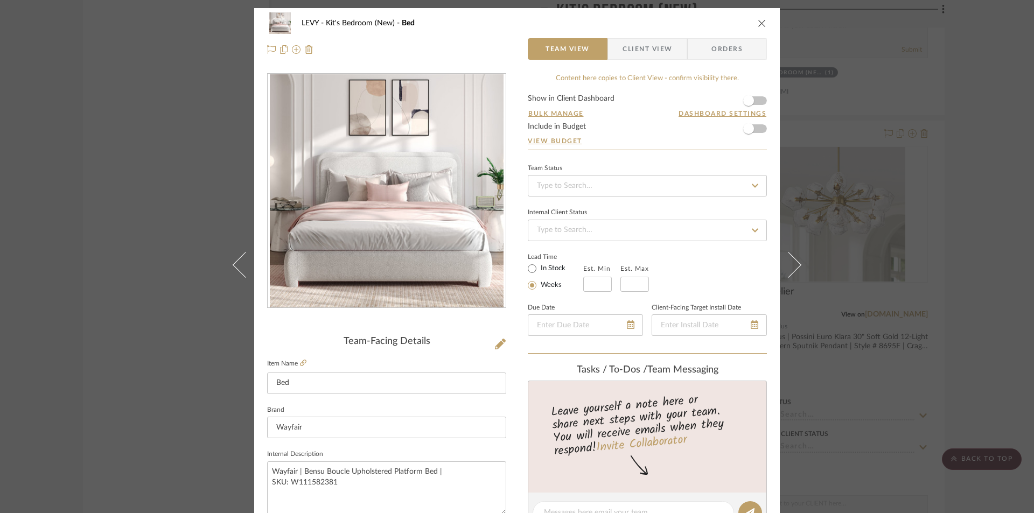
click at [658, 50] on span "Client View" at bounding box center [647, 49] width 50 height 22
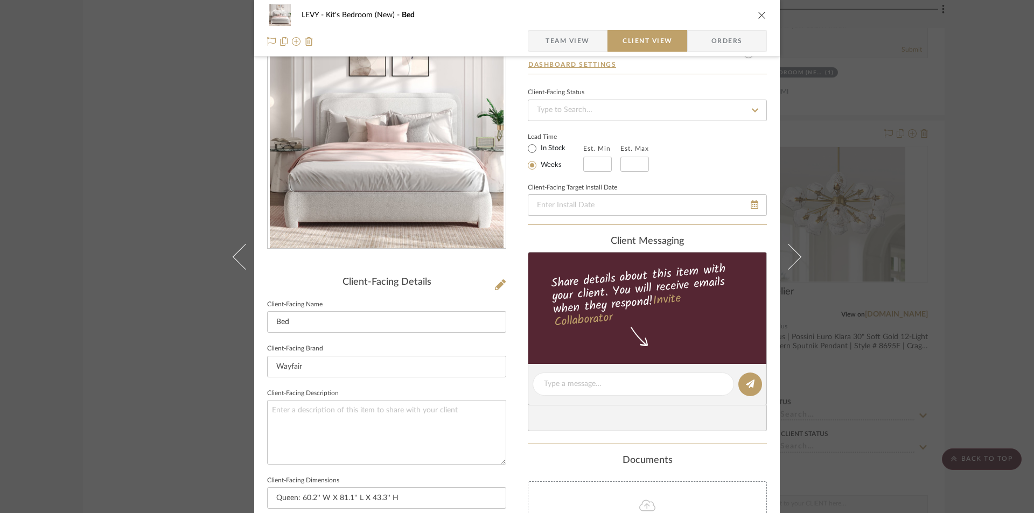
scroll to position [323, 0]
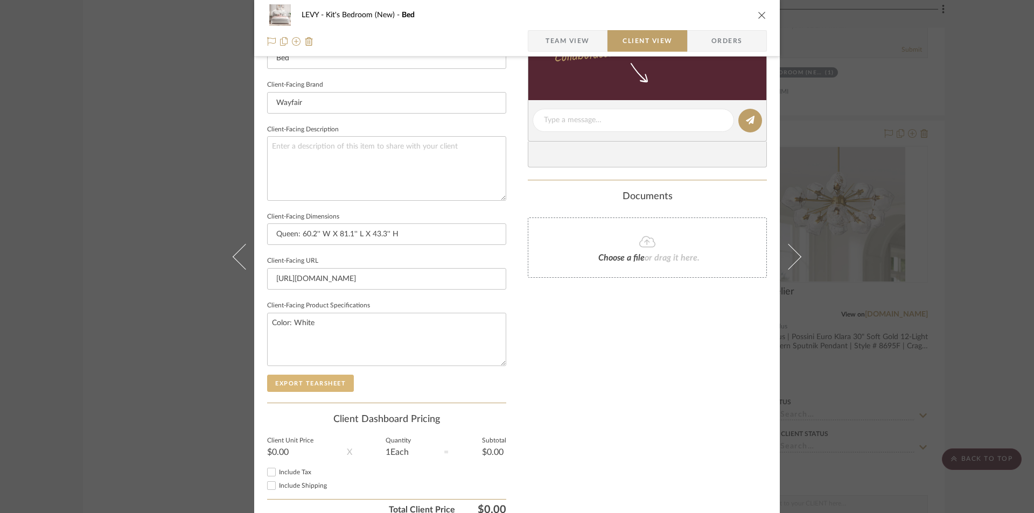
click at [315, 384] on button "Export Tearsheet" at bounding box center [310, 383] width 87 height 17
click at [760, 14] on icon "close" at bounding box center [762, 15] width 9 height 9
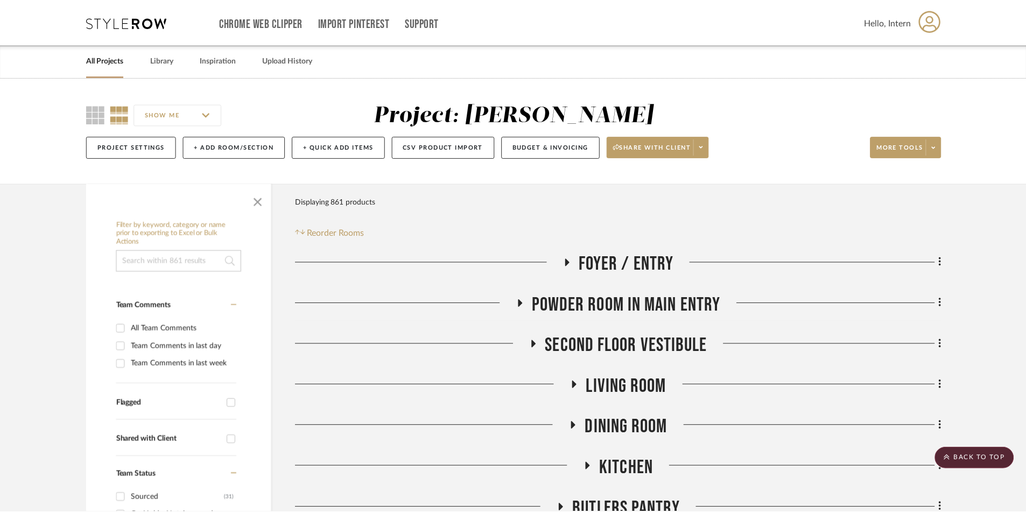
scroll to position [3177, 0]
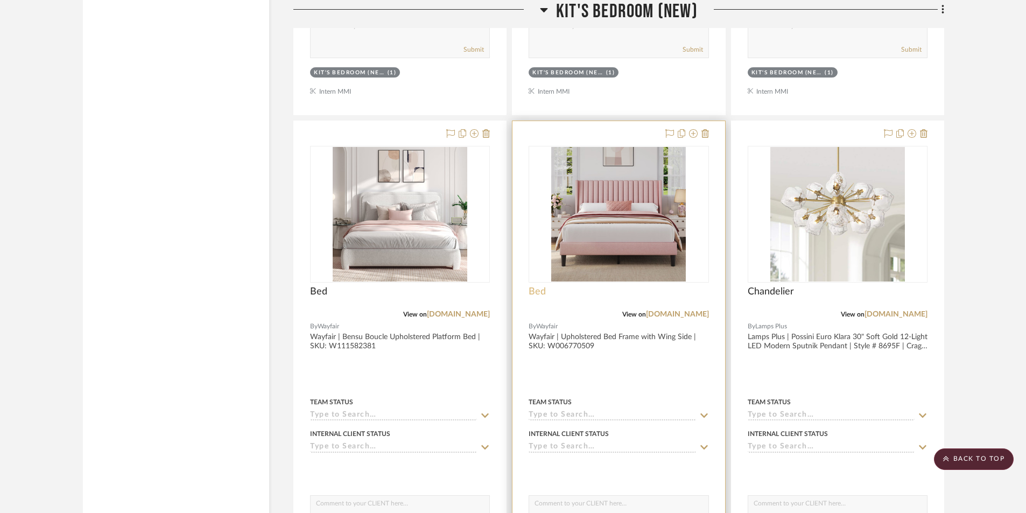
click at [540, 290] on span "Bed" at bounding box center [537, 292] width 17 height 12
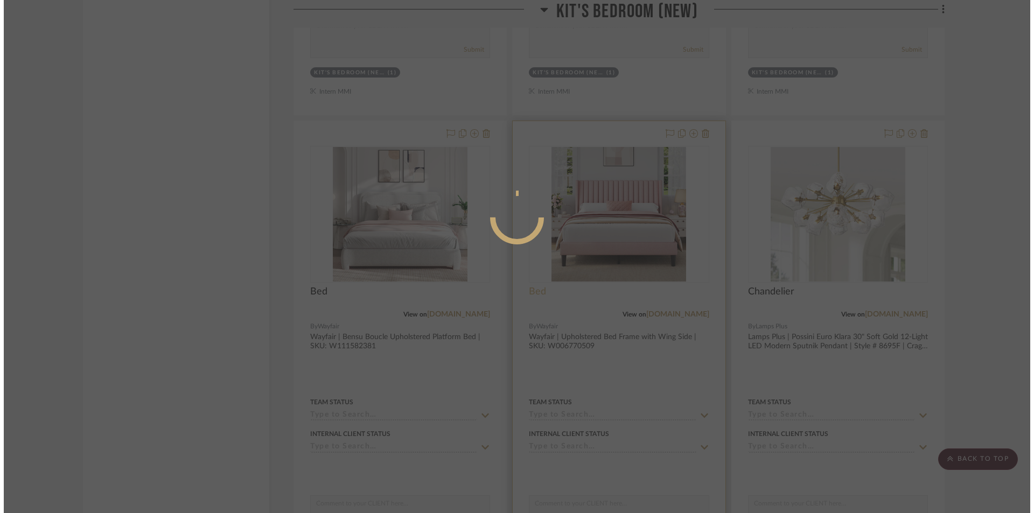
scroll to position [0, 0]
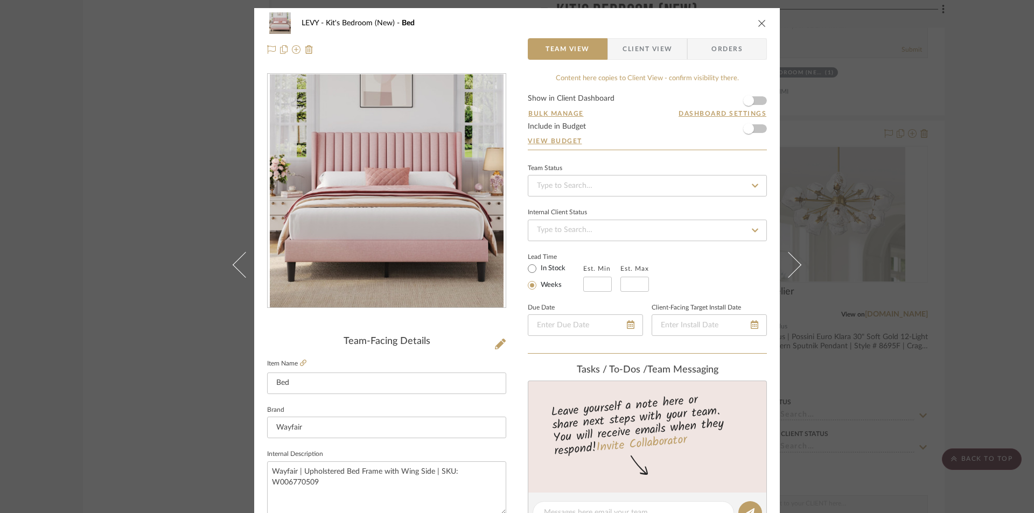
click at [653, 50] on span "Client View" at bounding box center [647, 49] width 50 height 22
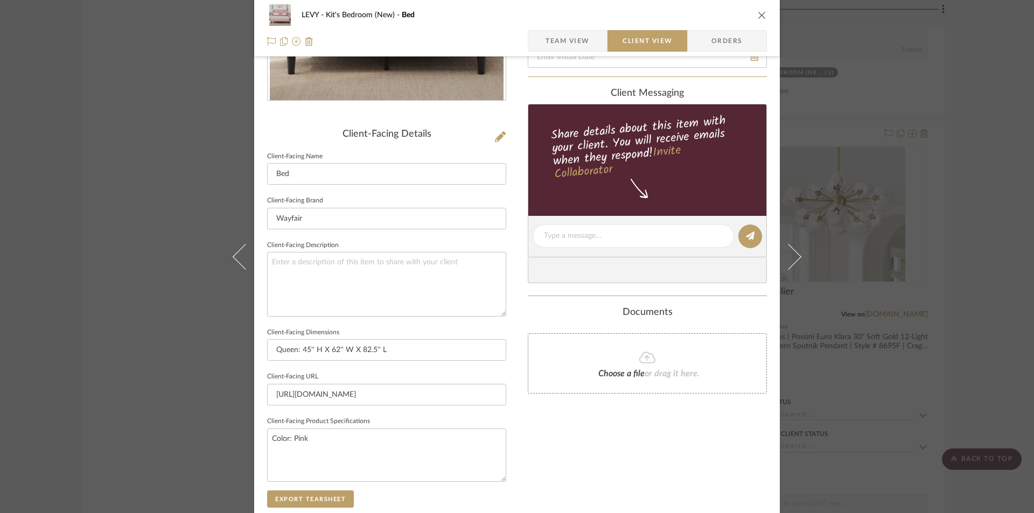
scroll to position [269, 0]
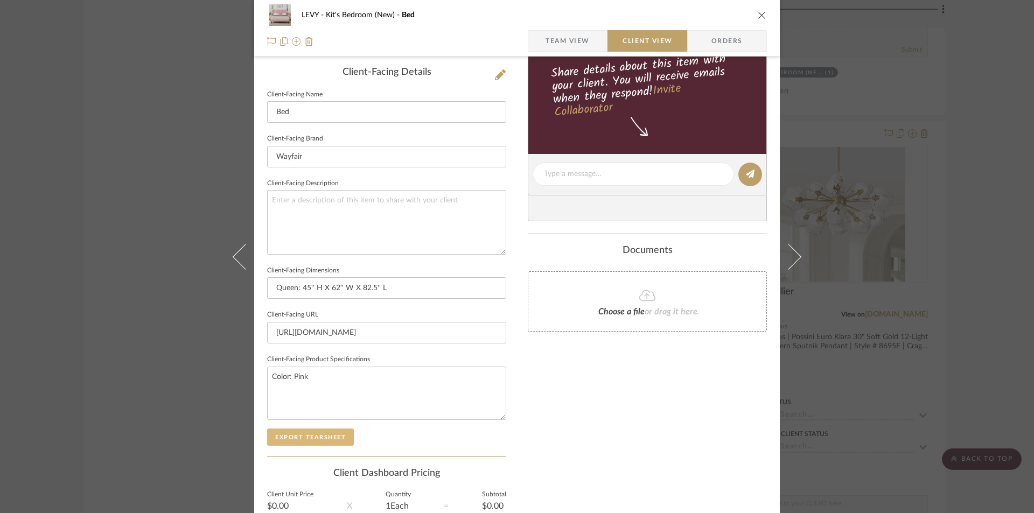
click at [328, 430] on button "Export Tearsheet" at bounding box center [310, 437] width 87 height 17
click at [758, 9] on div "LEVY Kit's Bedroom (New) Bed" at bounding box center [517, 15] width 500 height 22
click at [758, 15] on icon "close" at bounding box center [762, 15] width 9 height 9
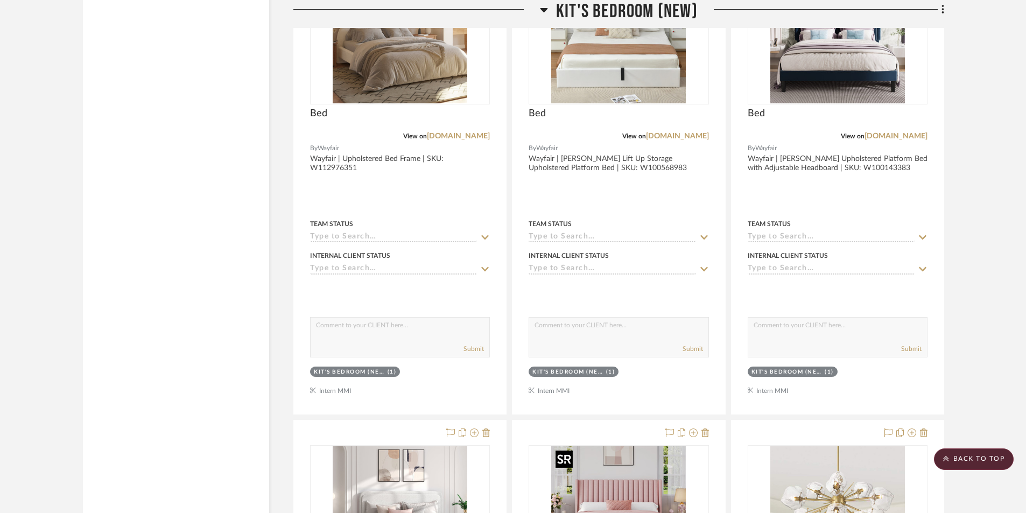
scroll to position [2638, 0]
